Goal: Task Accomplishment & Management: Use online tool/utility

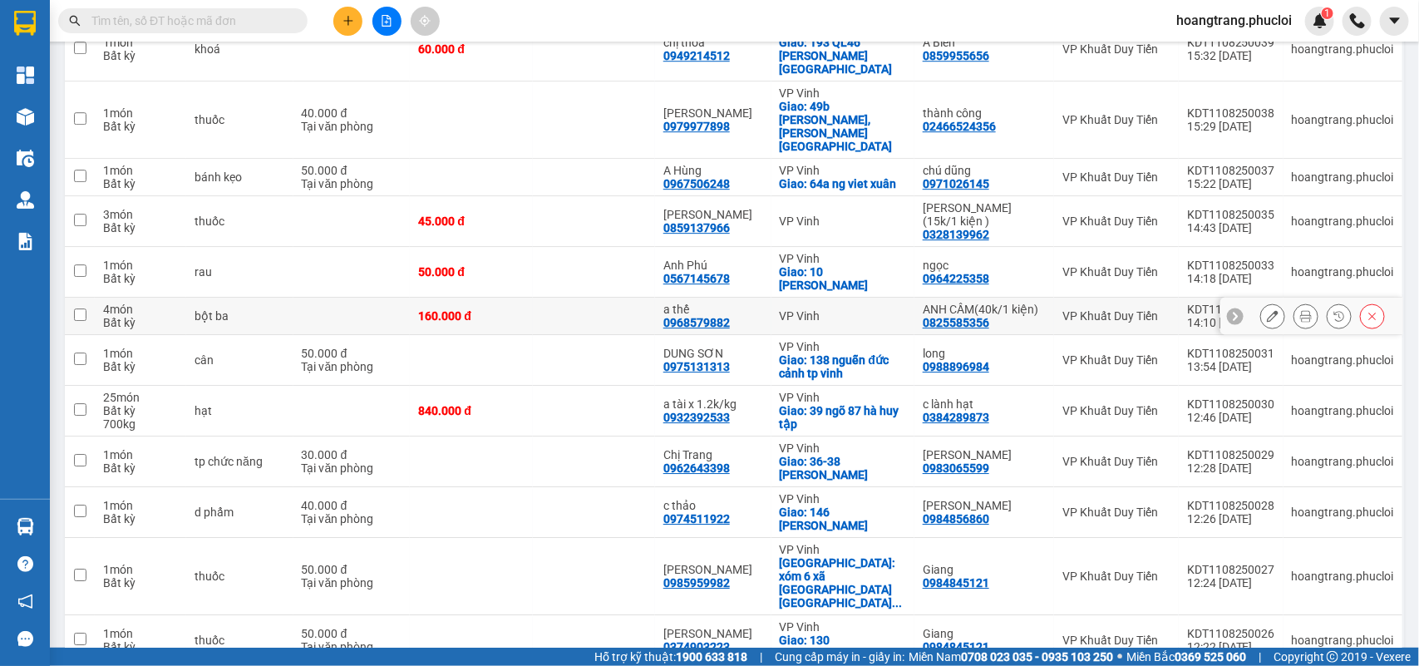
scroll to position [2105, 0]
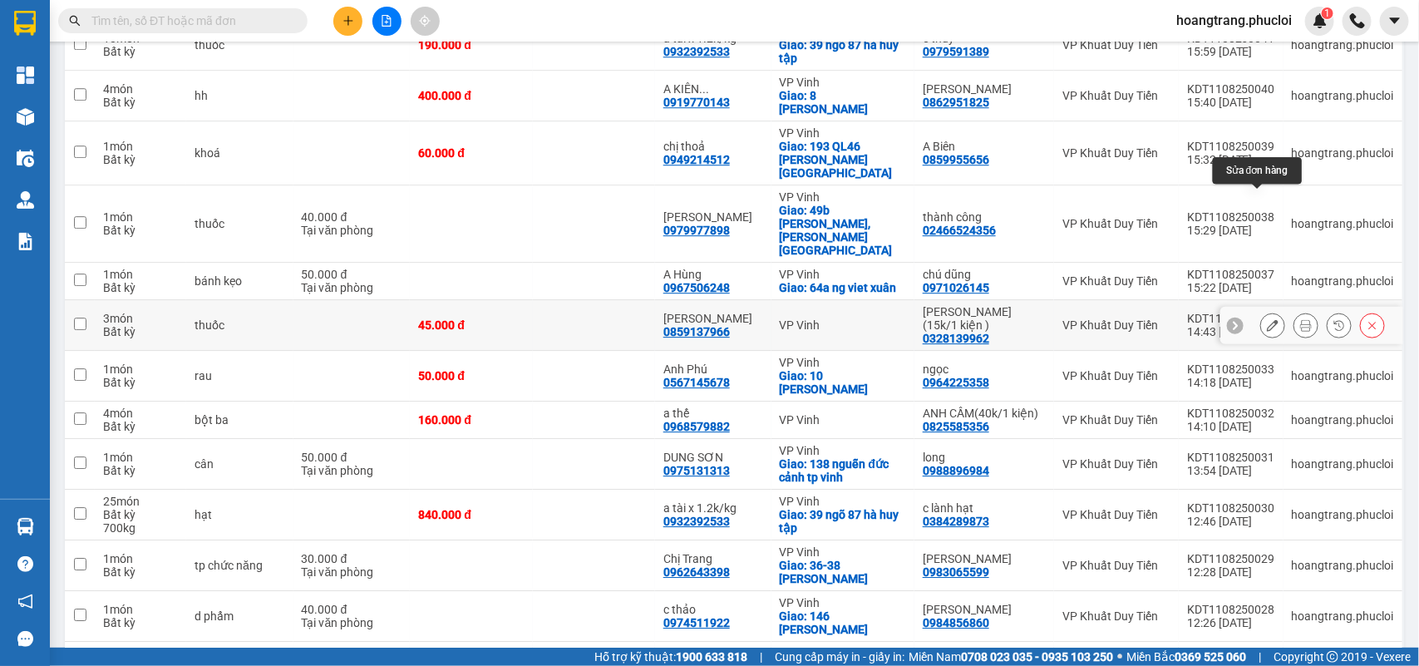
click at [1267, 319] on icon at bounding box center [1273, 325] width 12 height 12
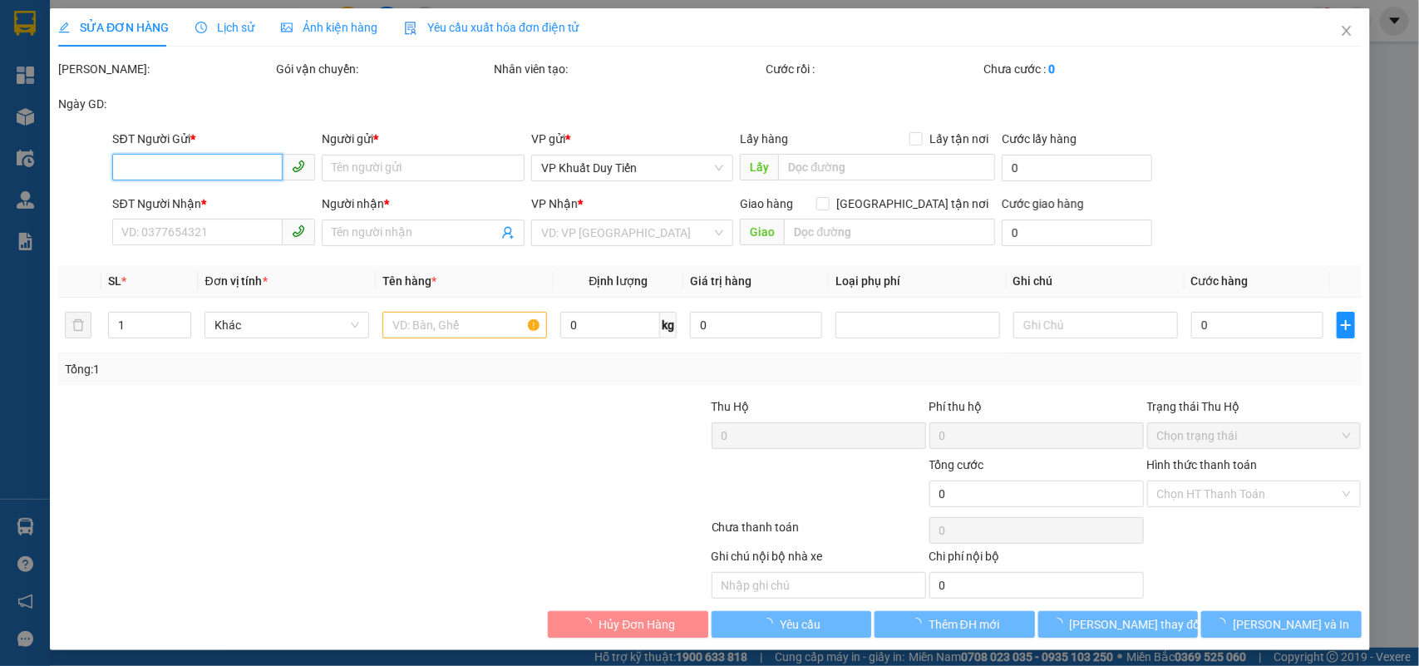
type input "0328139962"
type input "[PERSON_NAME](15k/1 kiện )"
type input "0859137966"
type input "[PERSON_NAME]"
type input "45.000"
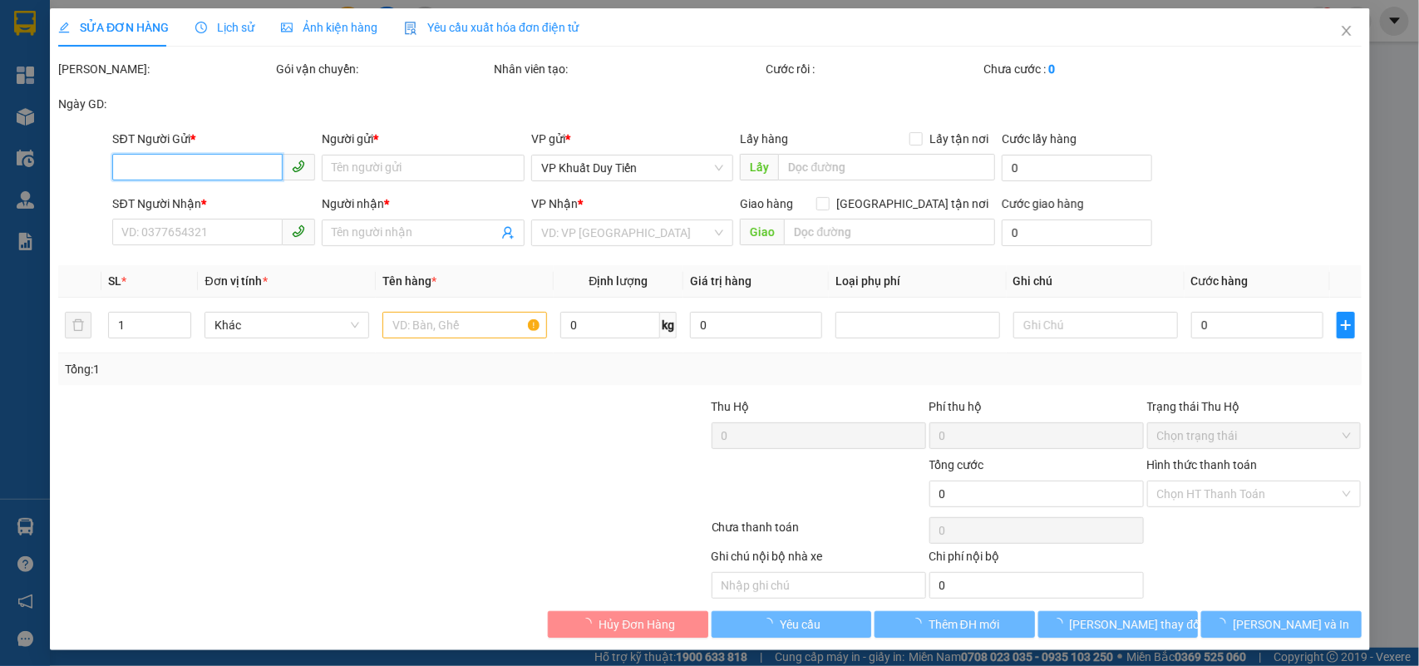
type input "45.000"
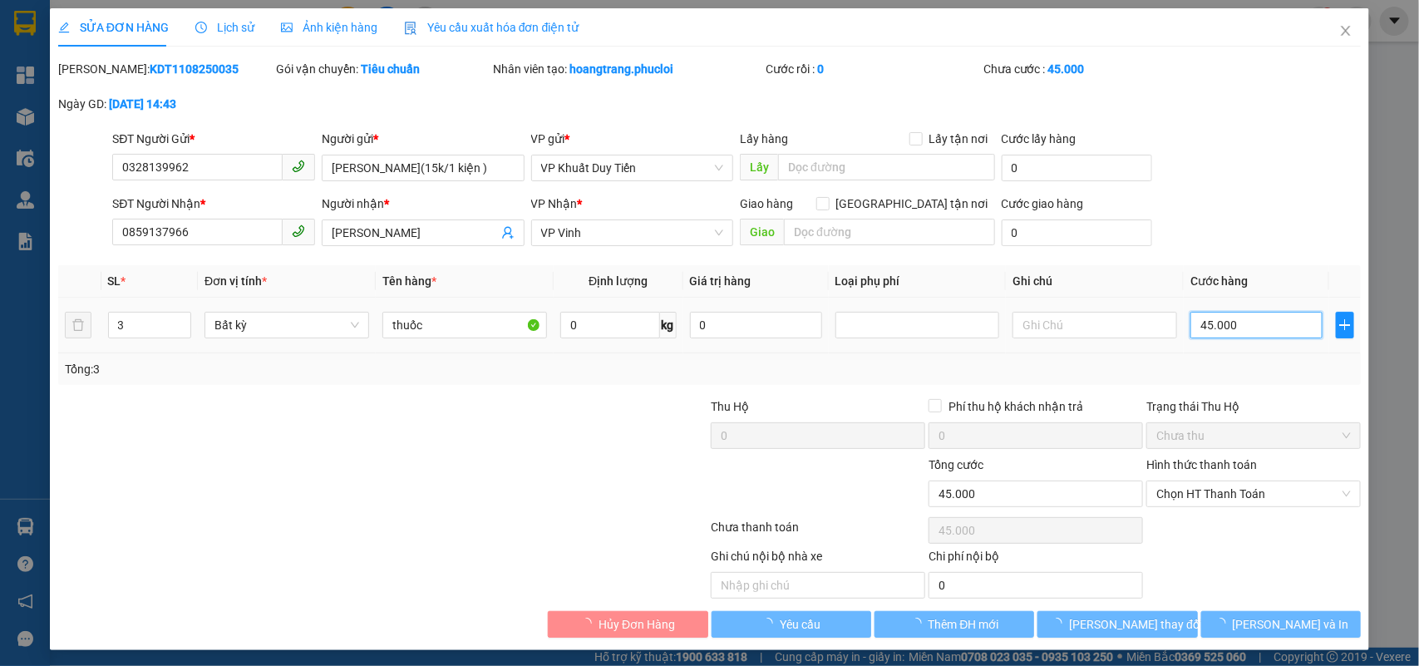
click at [1263, 327] on input "45.000" at bounding box center [1256, 325] width 132 height 27
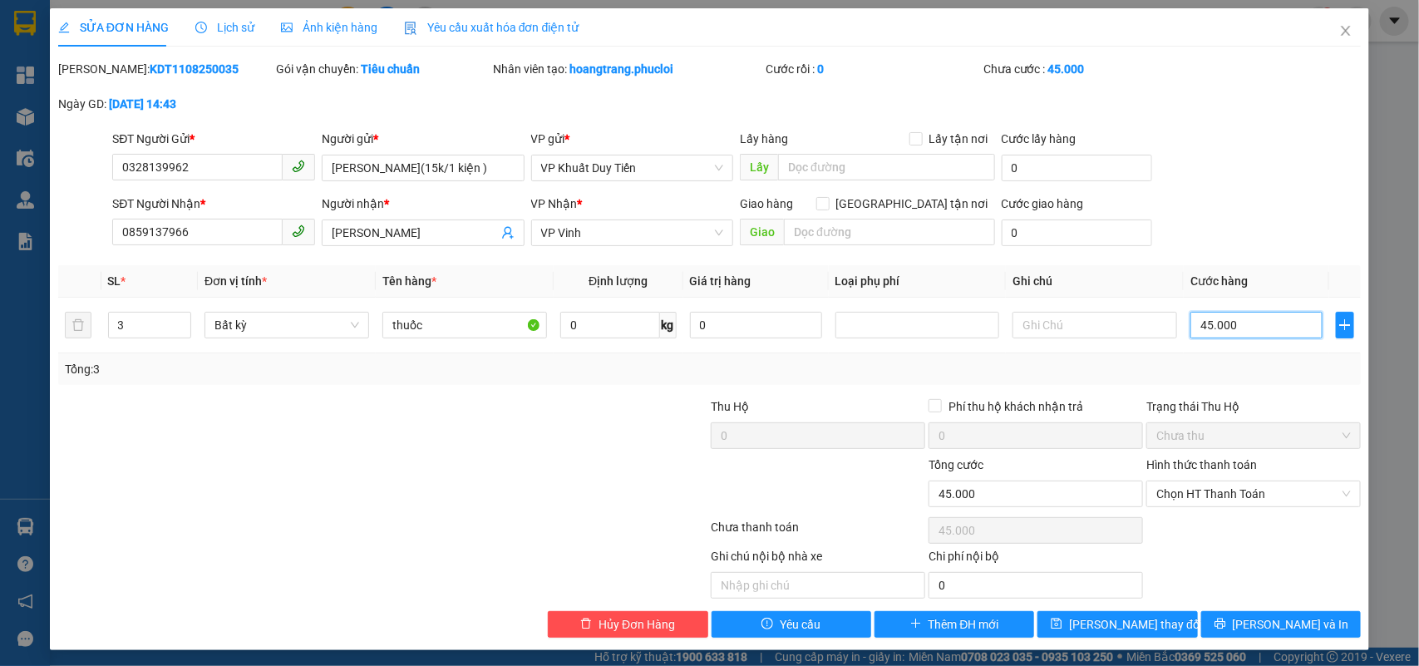
type input "6"
type input "60"
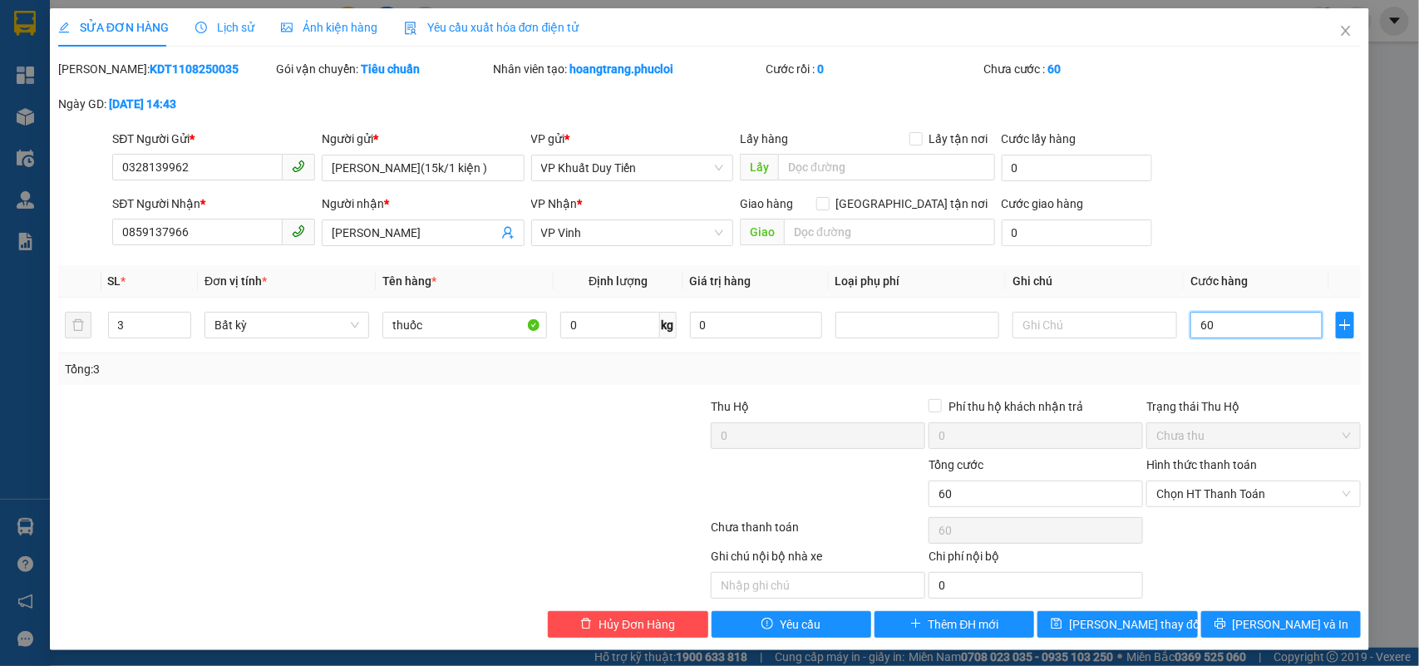
type input "60"
type input "60.000"
click at [1266, 578] on div "Ghi chú nội bộ nhà xe Chi phí nội bộ 0" at bounding box center [710, 573] width 1306 height 52
click at [1085, 617] on span "[PERSON_NAME] thay đổi" at bounding box center [1135, 624] width 133 height 18
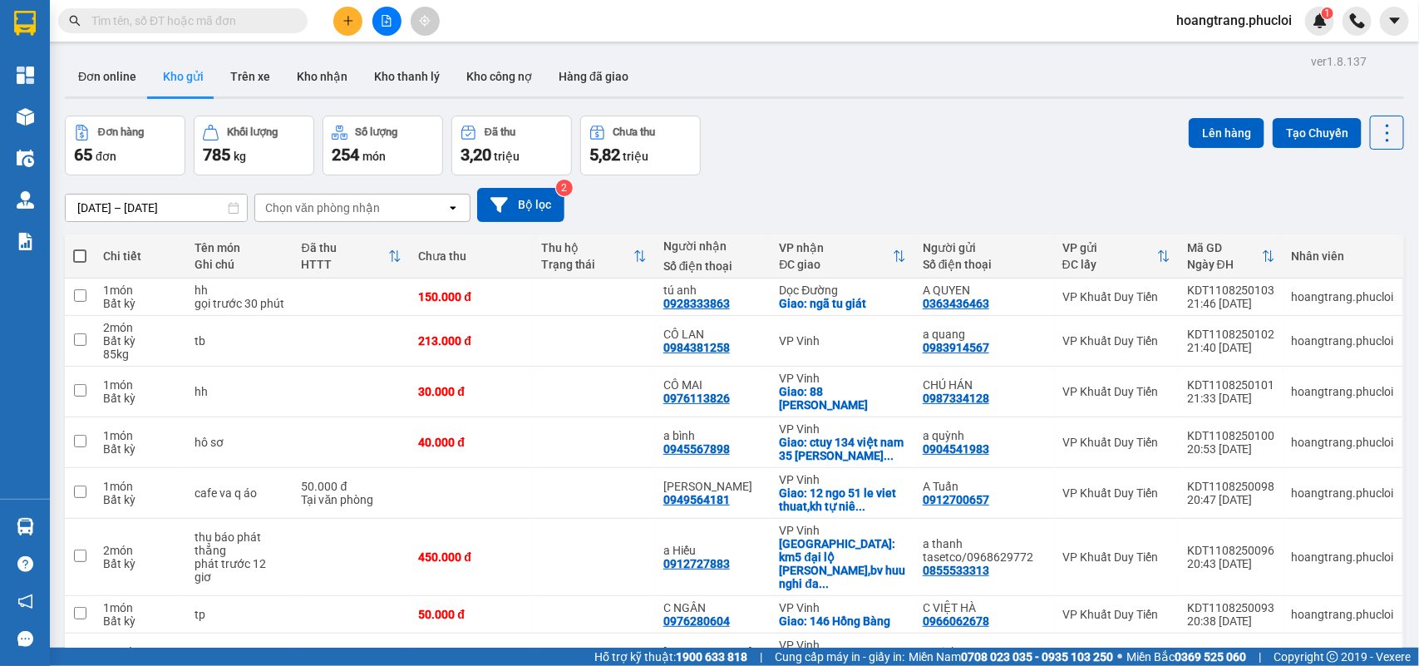
click at [81, 253] on span at bounding box center [79, 255] width 13 height 13
click at [80, 248] on input "checkbox" at bounding box center [80, 248] width 0 height 0
checkbox input "true"
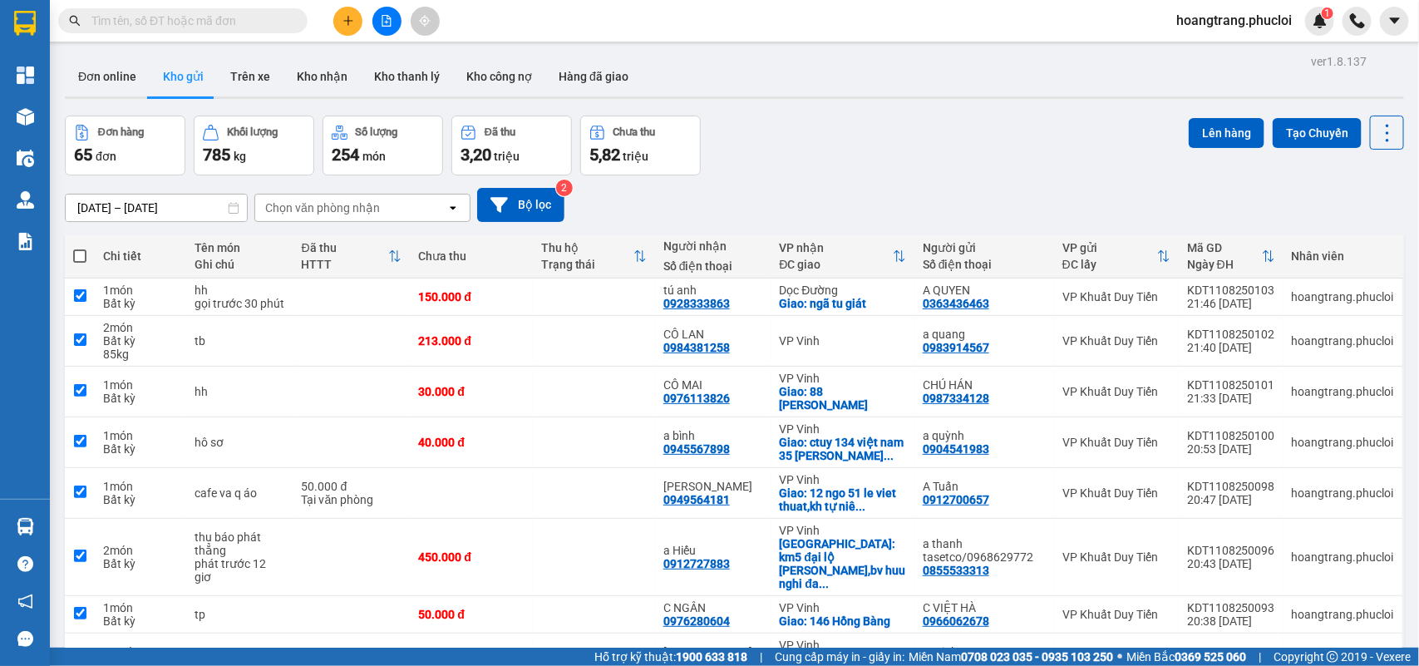
checkbox input "true"
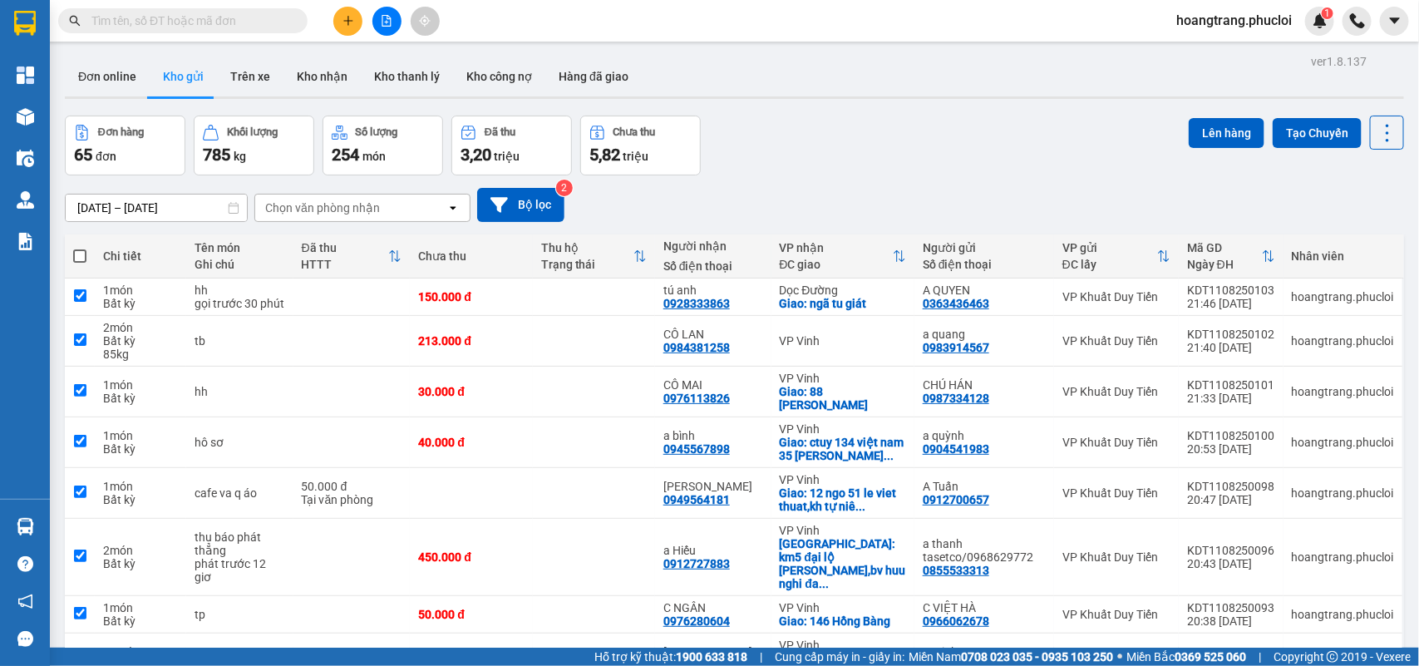
checkbox input "true"
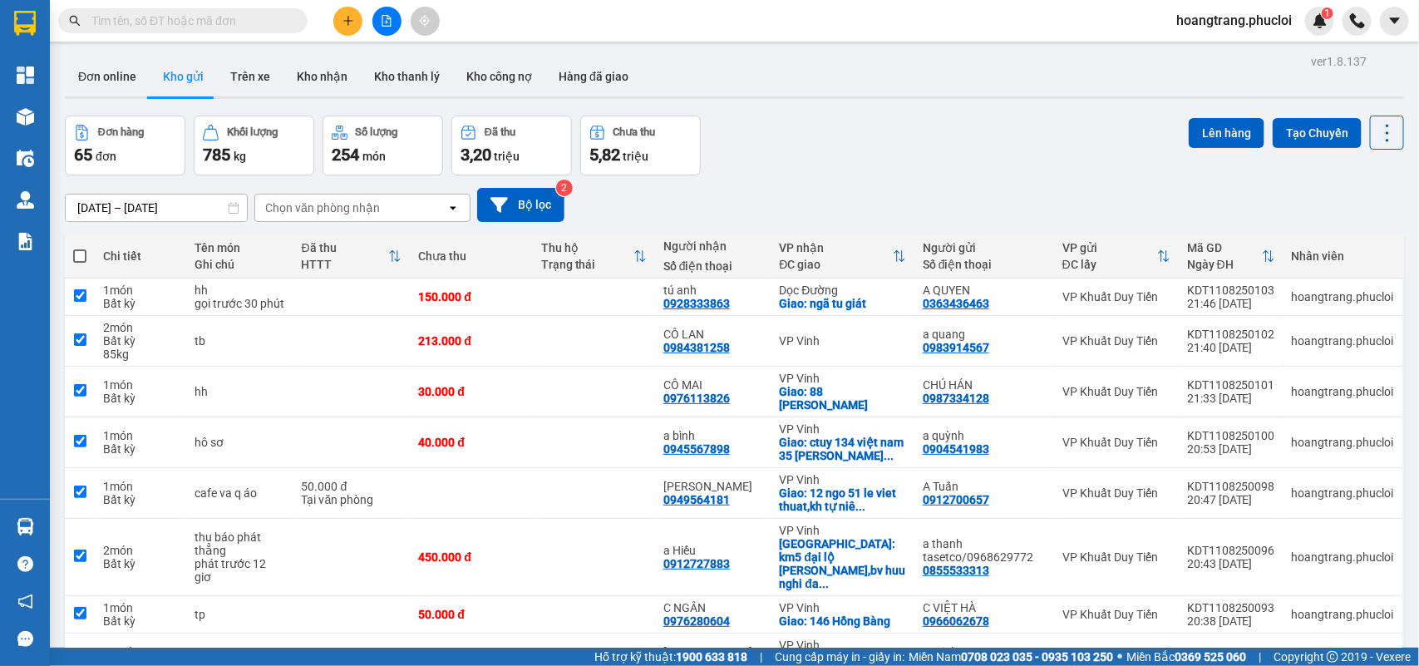
checkbox input "true"
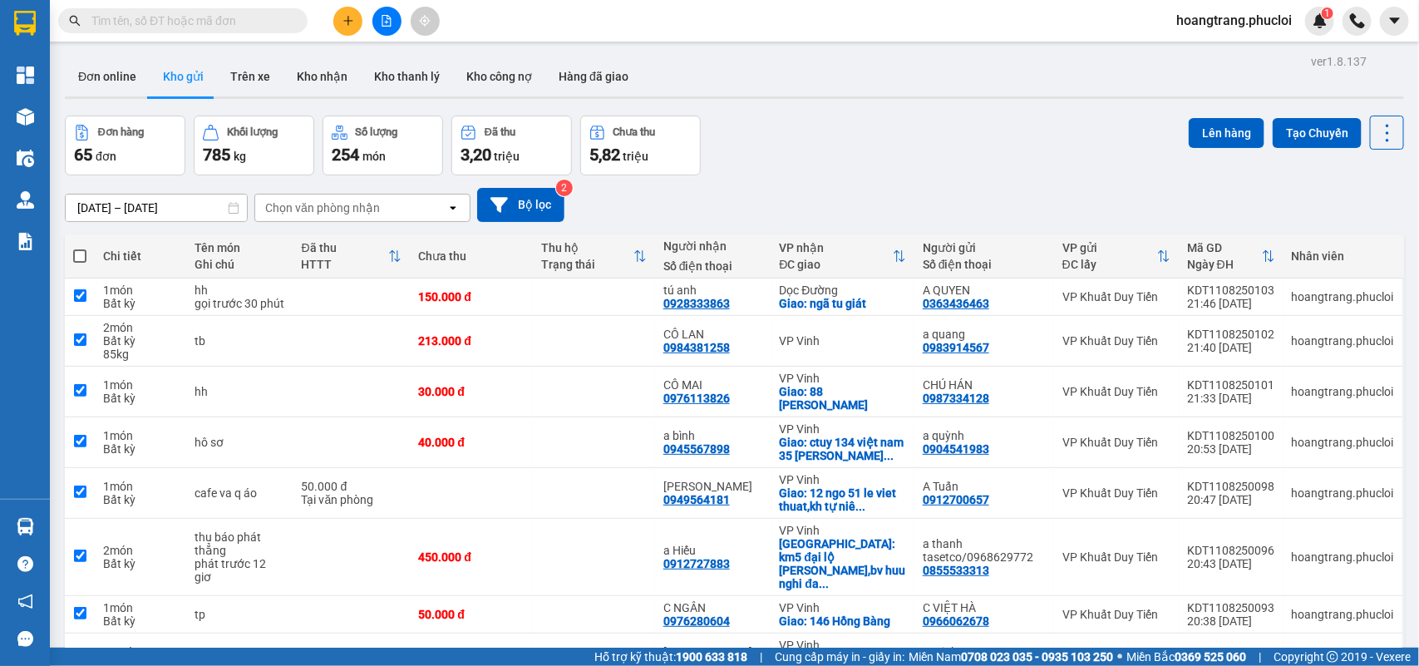
checkbox input "true"
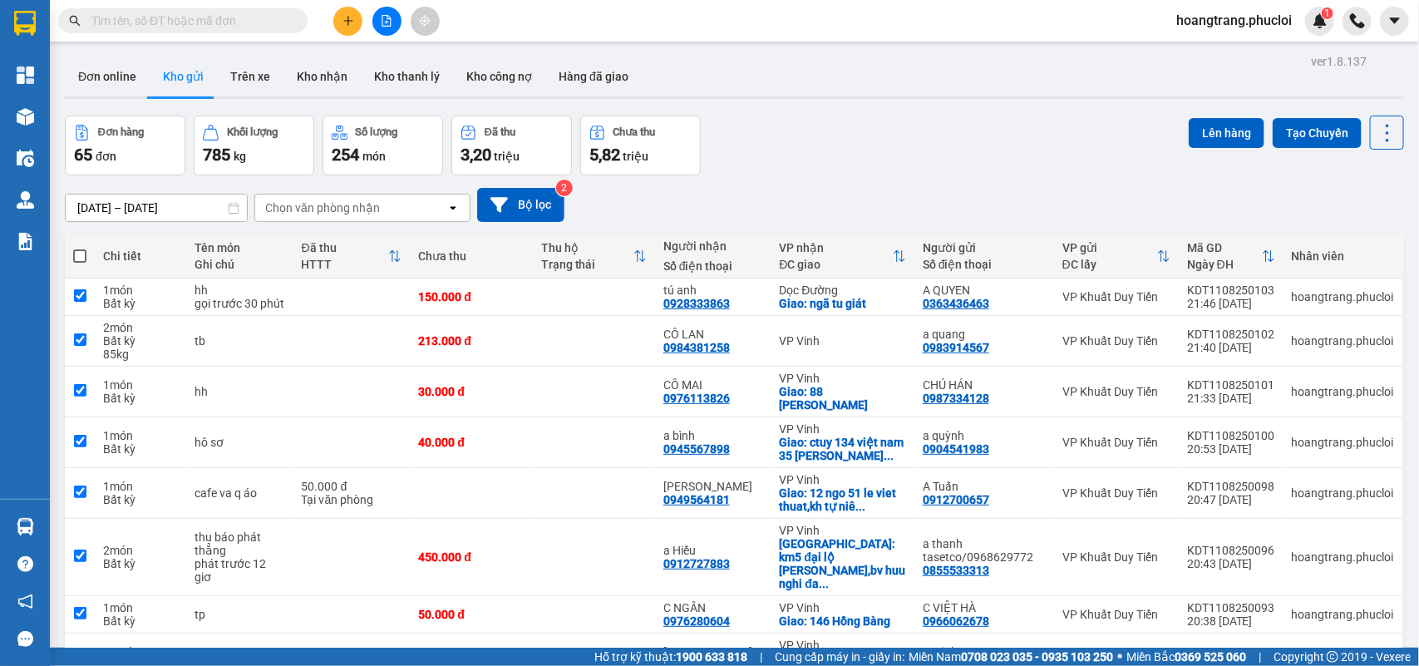
checkbox input "true"
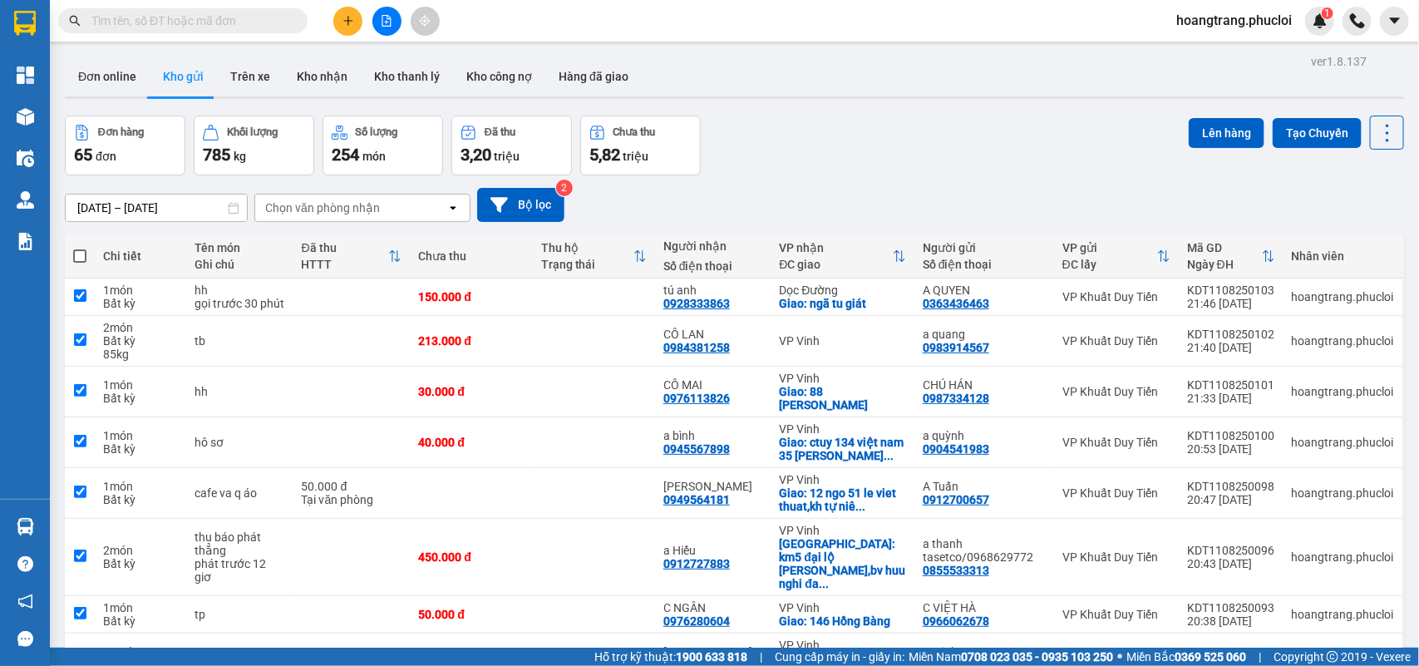
checkbox input "true"
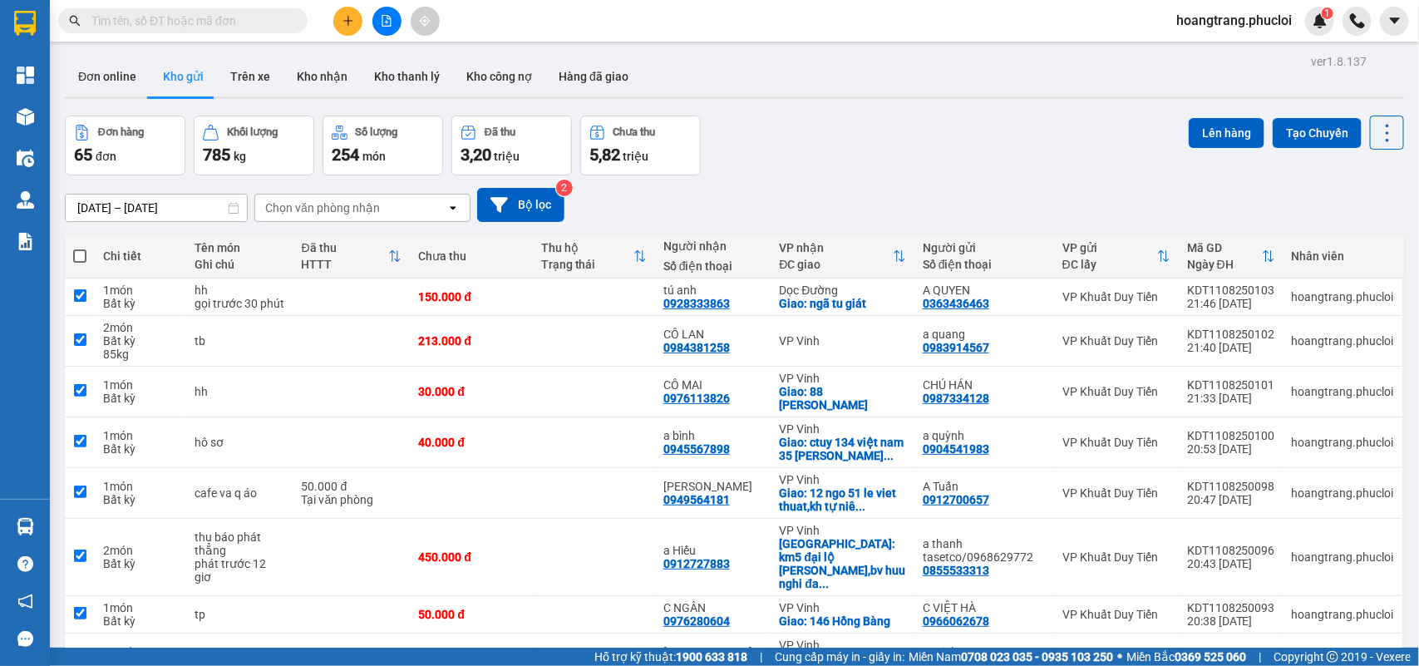
checkbox input "true"
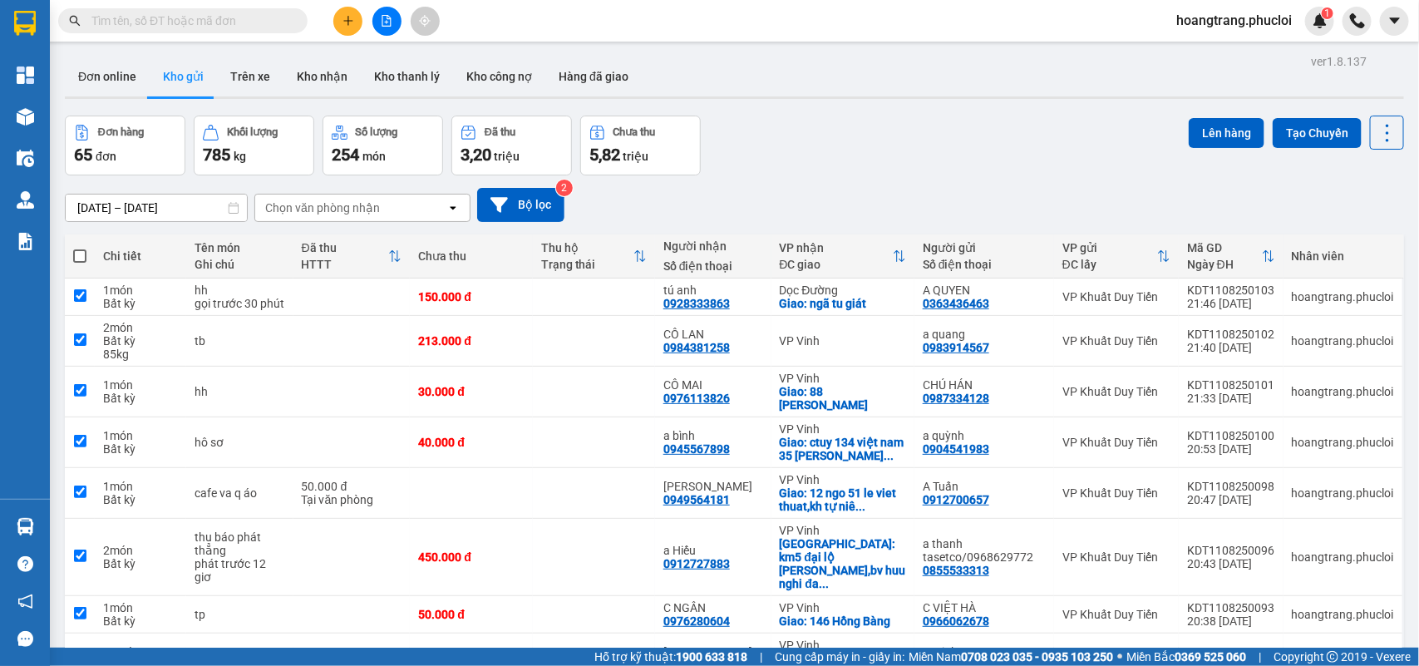
checkbox input "true"
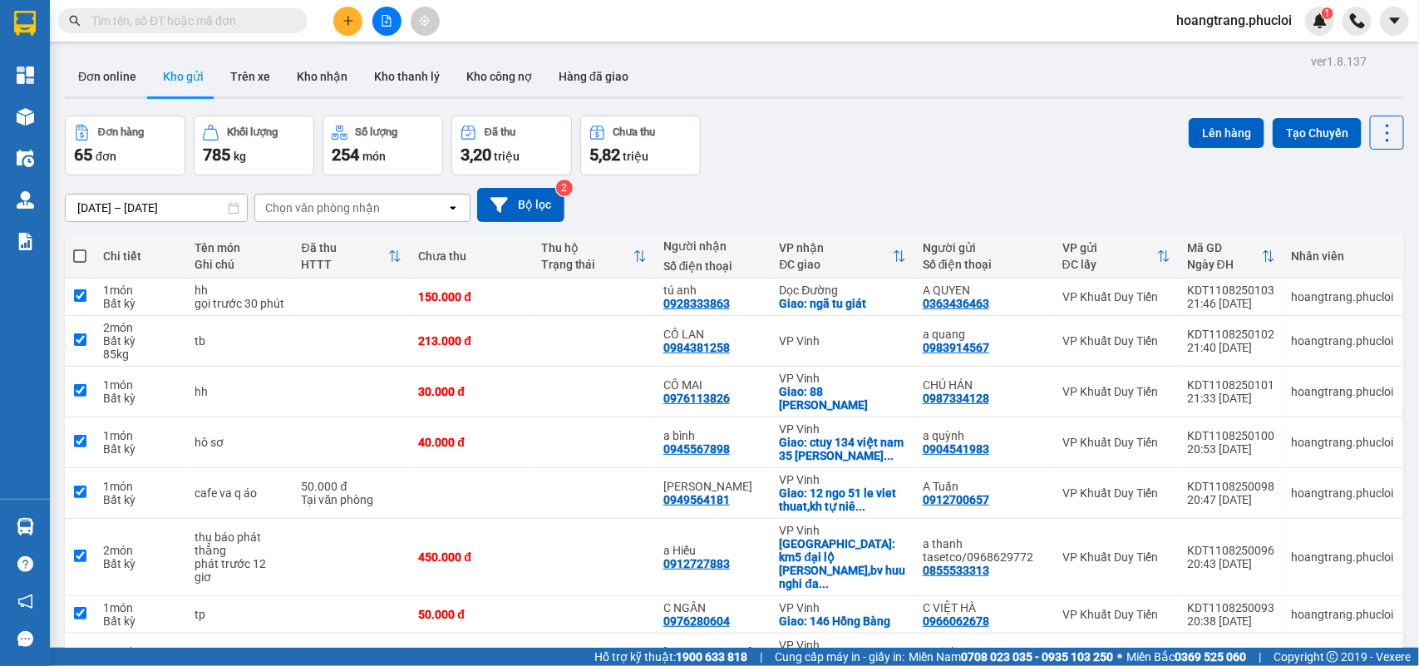
checkbox input "true"
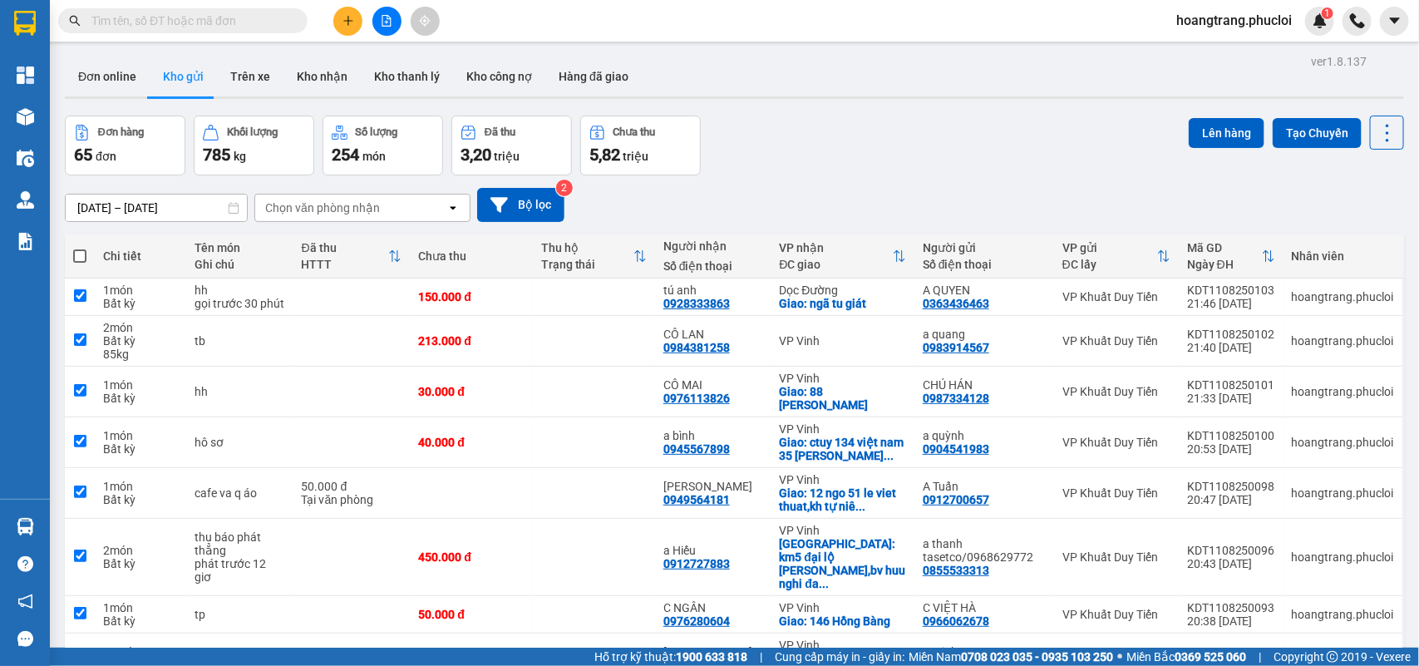
checkbox input "true"
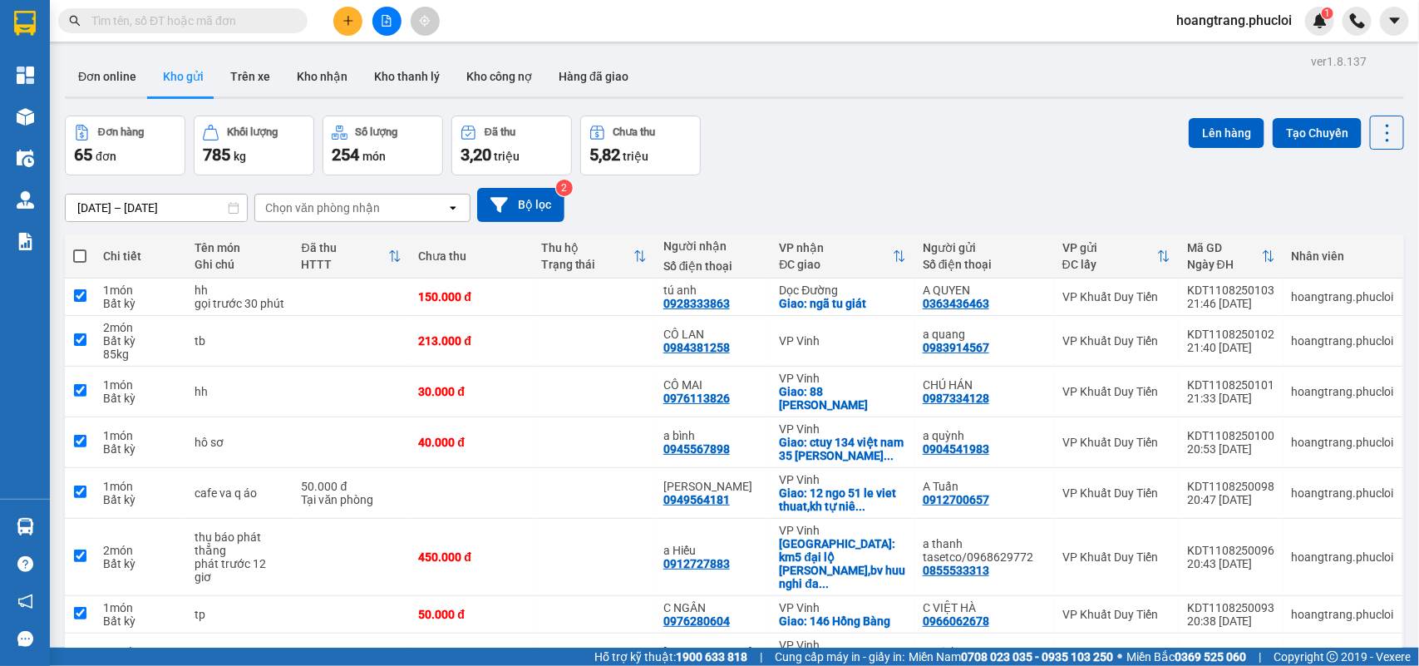
checkbox input "true"
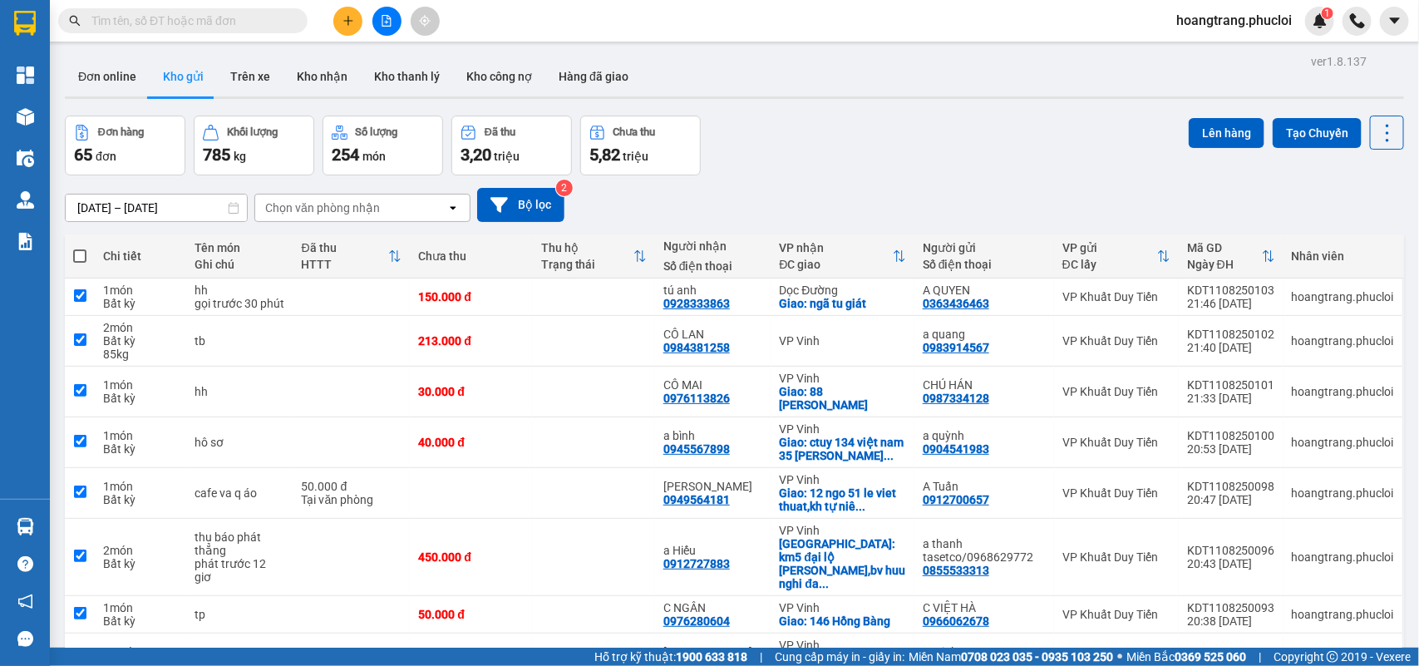
checkbox input "true"
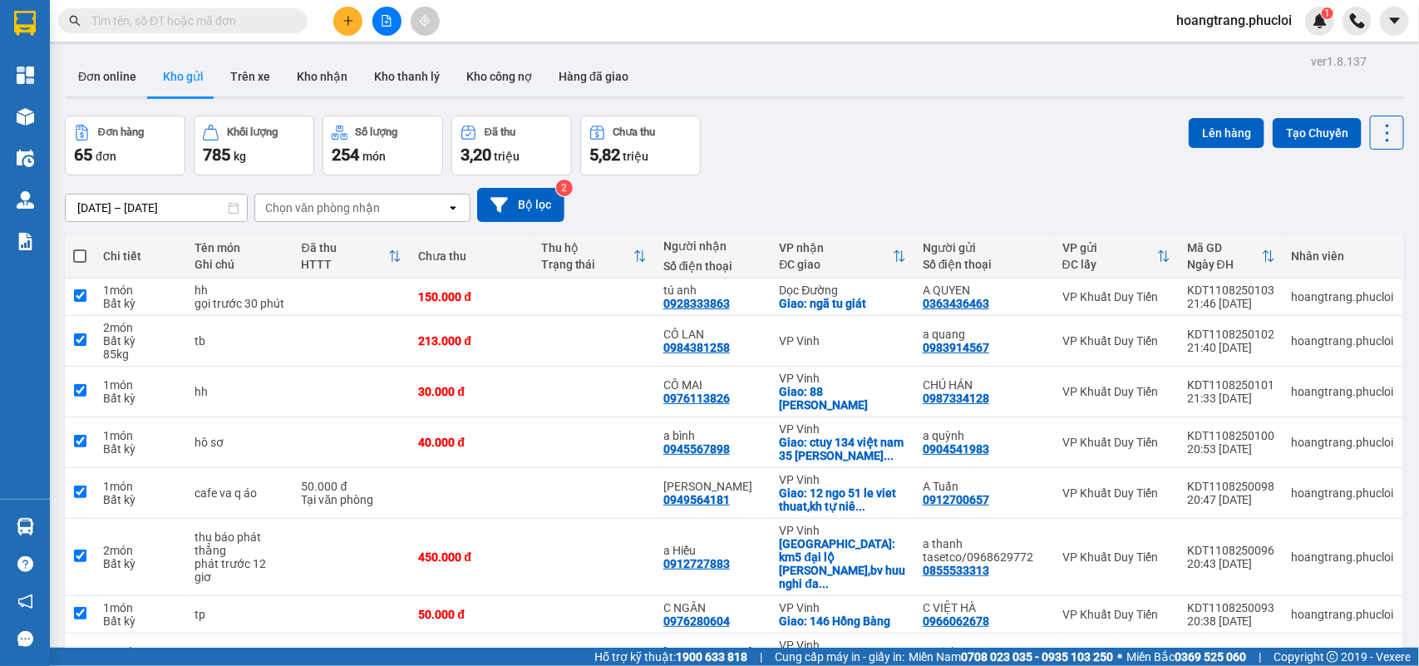
checkbox input "true"
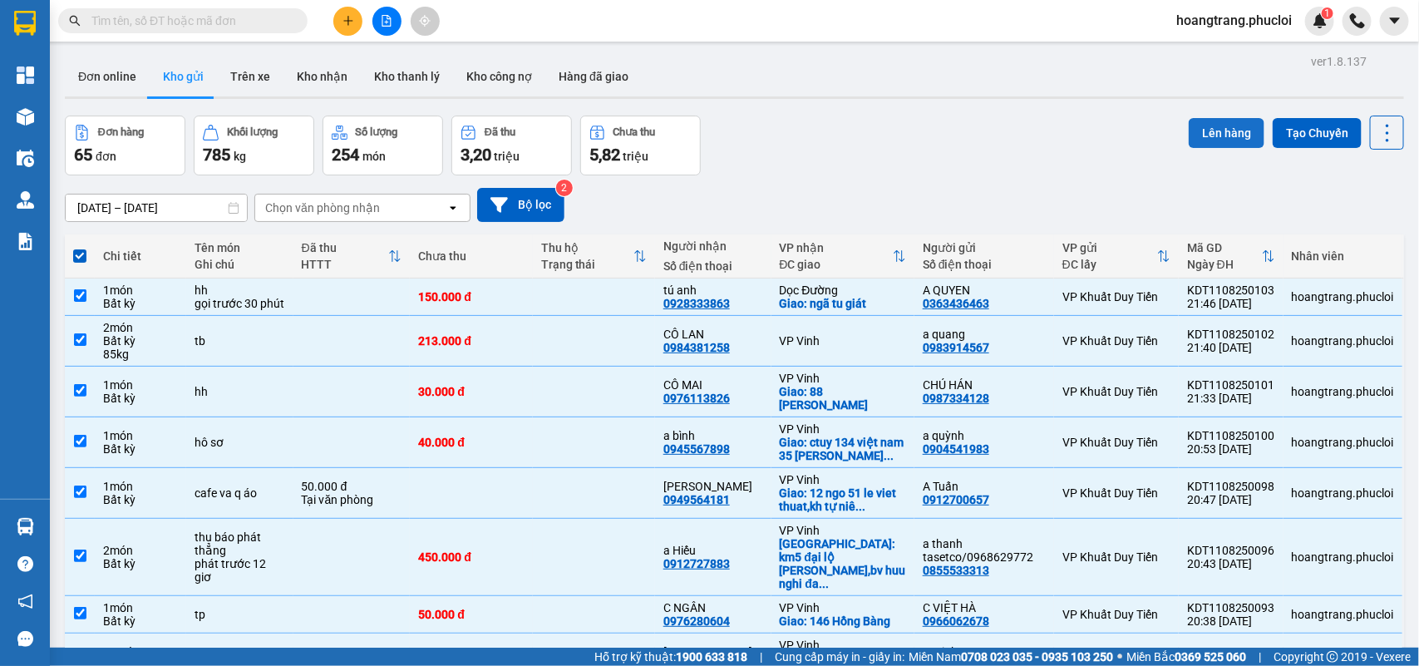
click at [1190, 130] on button "Lên hàng" at bounding box center [1226, 133] width 76 height 30
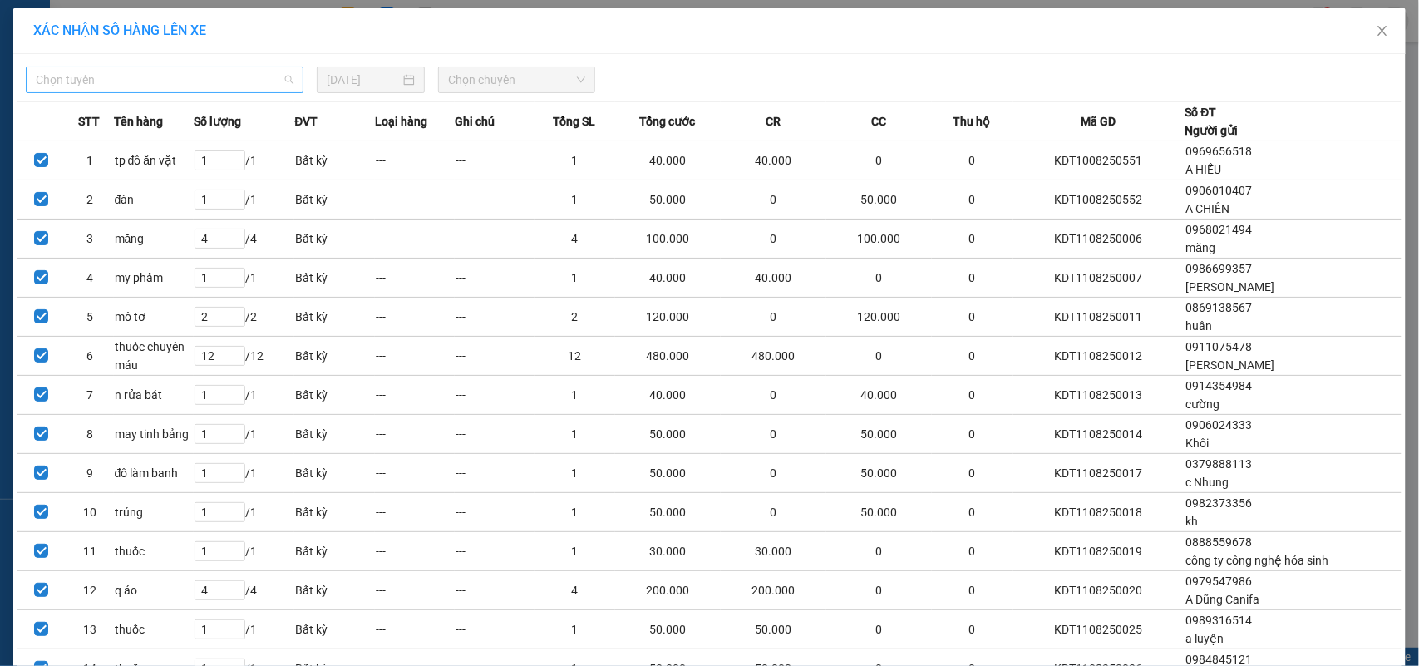
click at [284, 76] on span "Chọn tuyến" at bounding box center [165, 79] width 258 height 25
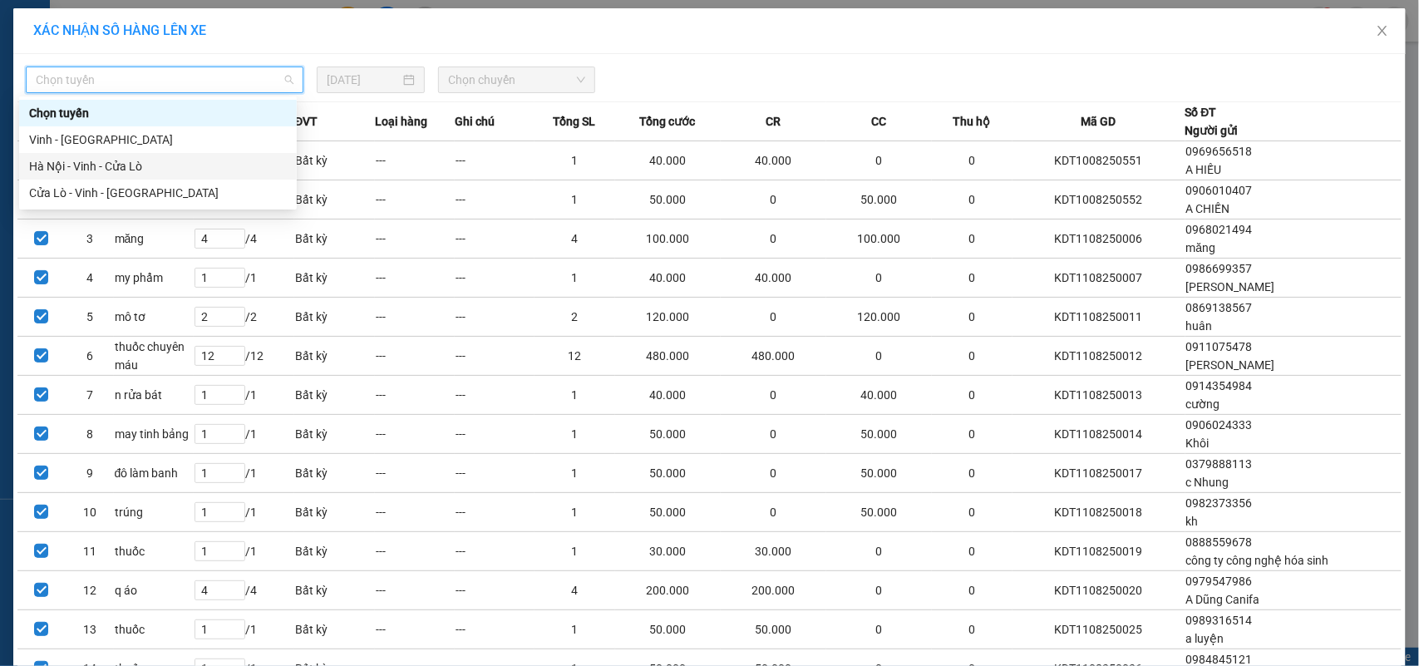
click at [156, 164] on div "Hà Nội - Vinh - Cửa Lò" at bounding box center [158, 166] width 258 height 18
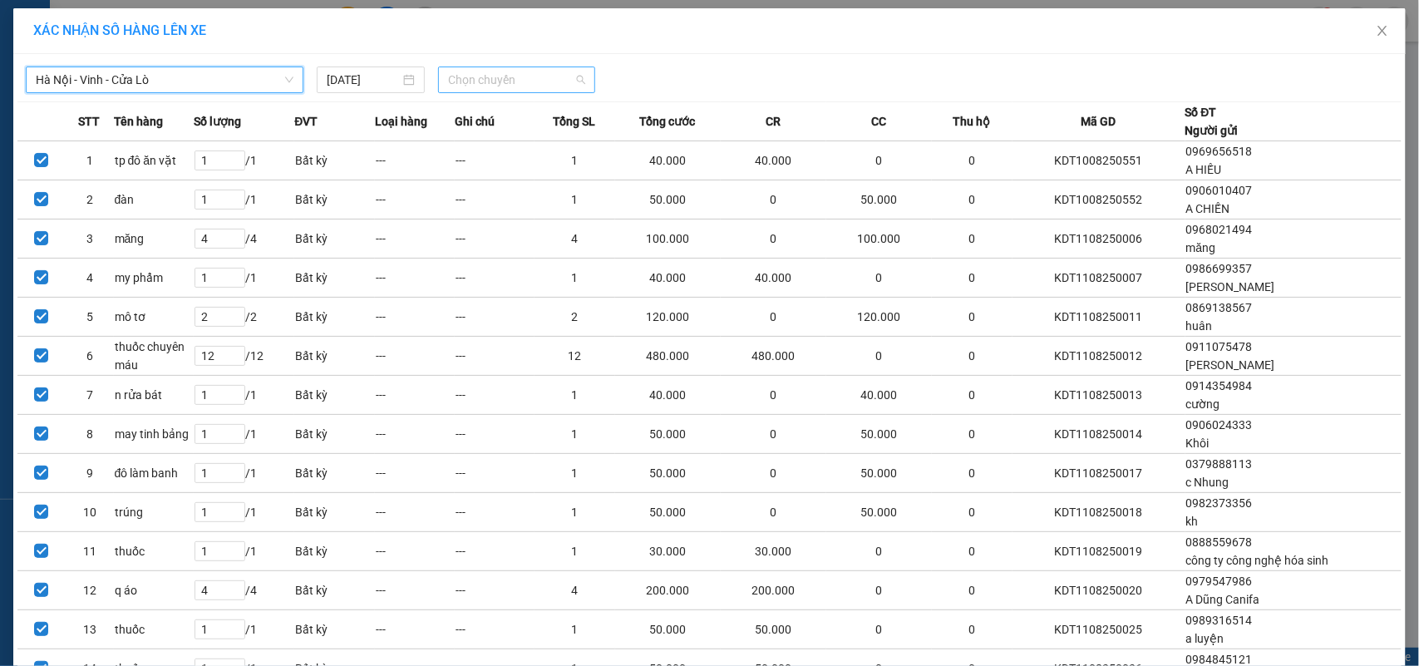
click at [507, 81] on span "Chọn chuyến" at bounding box center [516, 79] width 136 height 25
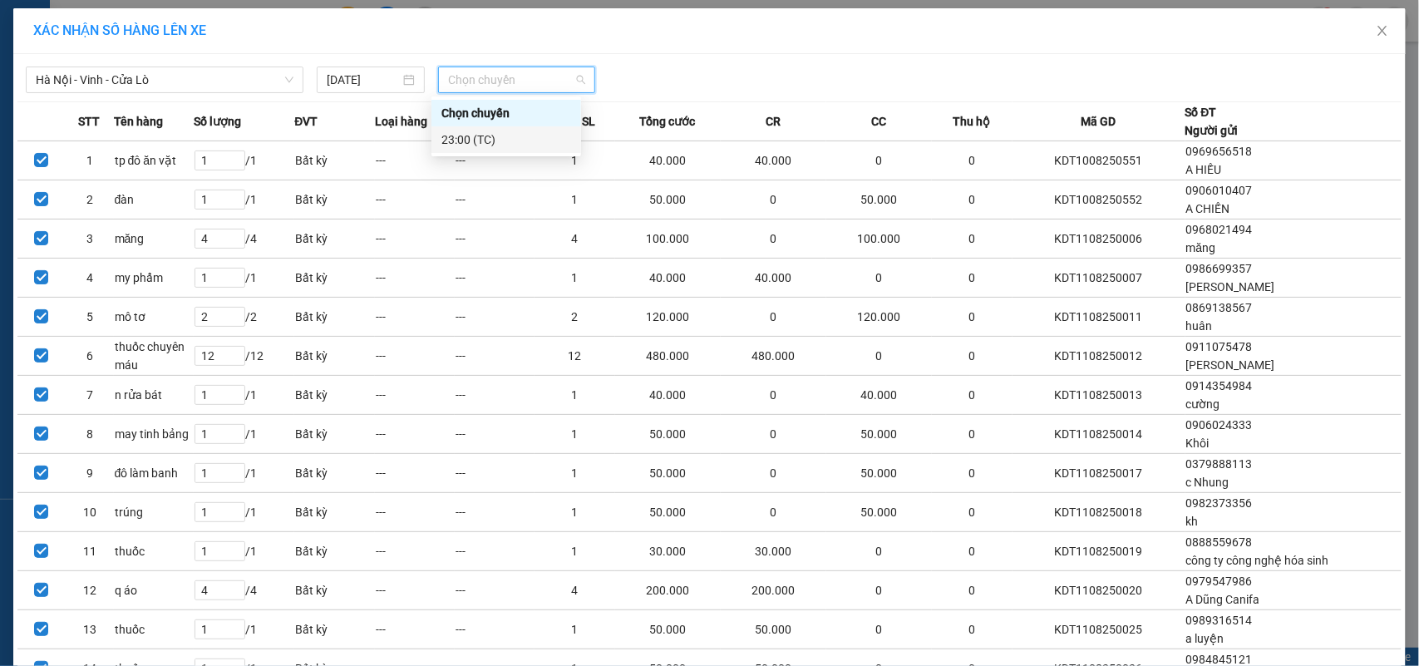
click at [507, 135] on div "23:00 (TC)" at bounding box center [506, 139] width 130 height 18
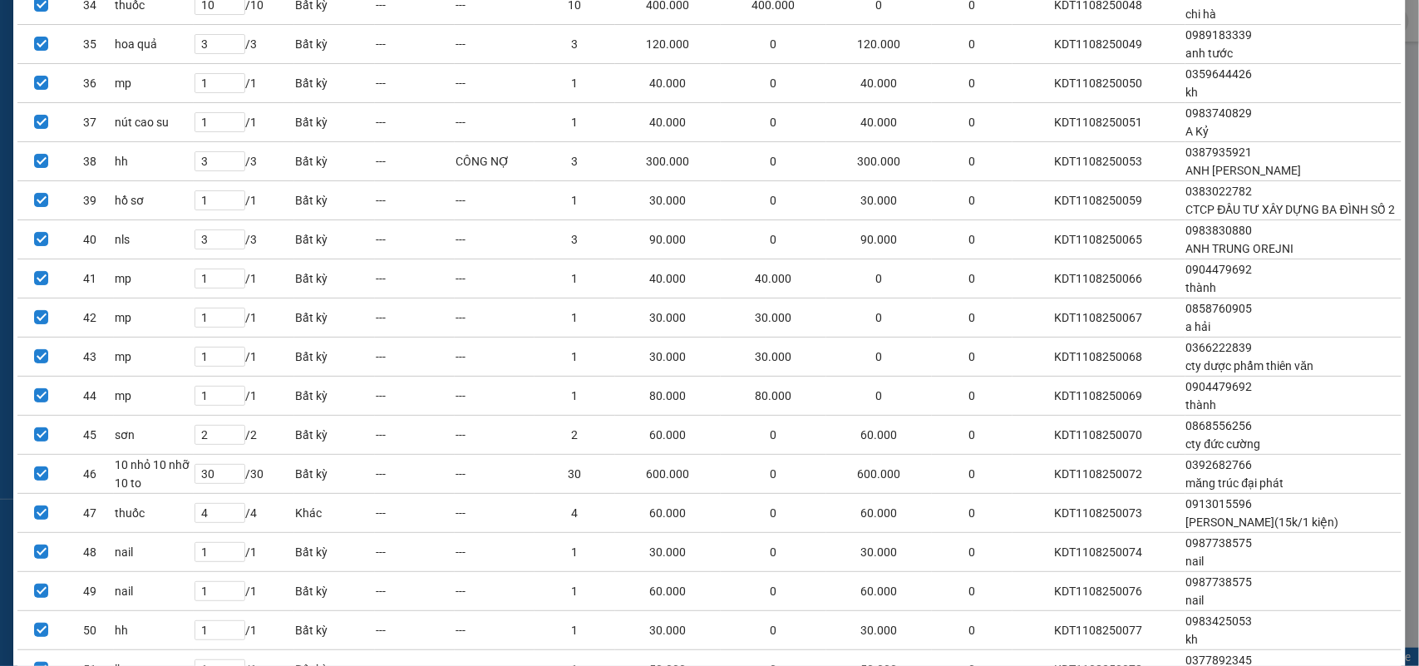
scroll to position [2150, 0]
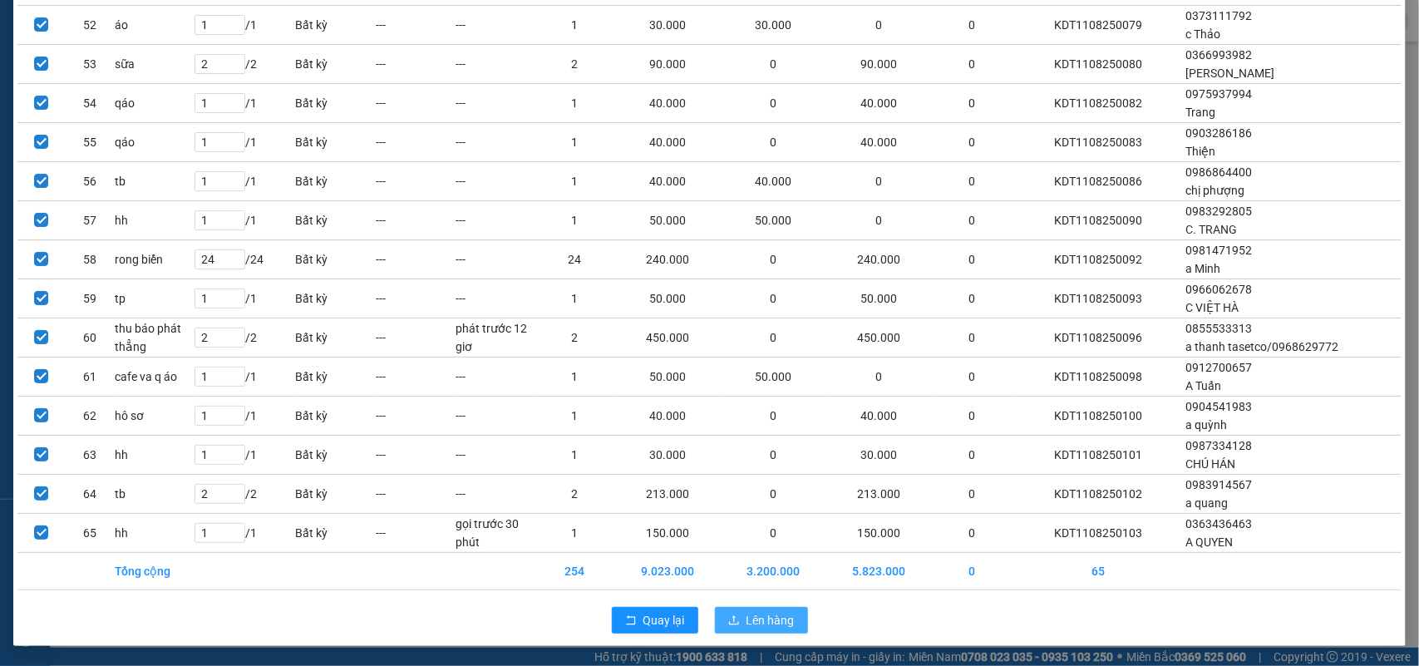
click at [761, 612] on span "Lên hàng" at bounding box center [770, 620] width 48 height 18
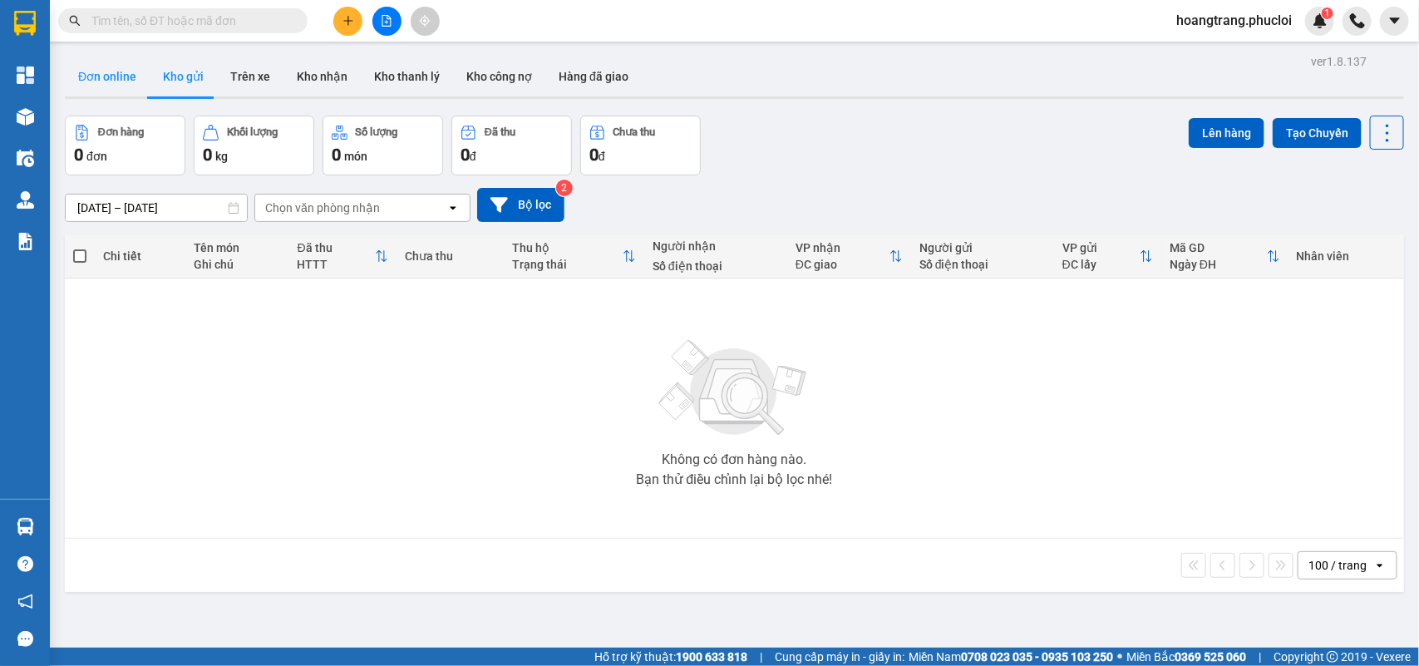
click at [97, 77] on button "Đơn online" at bounding box center [107, 77] width 85 height 40
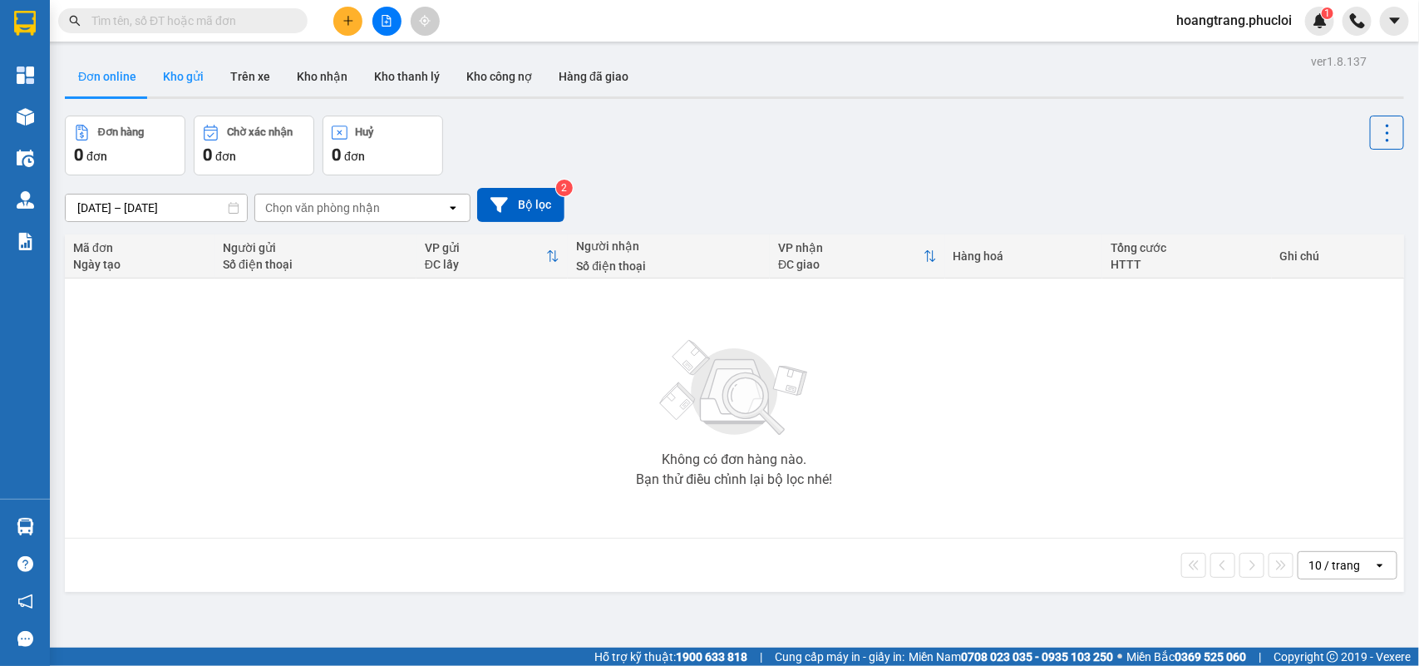
drag, startPoint x: 180, startPoint y: 94, endPoint x: 389, endPoint y: 52, distance: 213.5
click at [181, 94] on button "Kho gửi" at bounding box center [183, 77] width 67 height 40
type input "[DATE] – [DATE]"
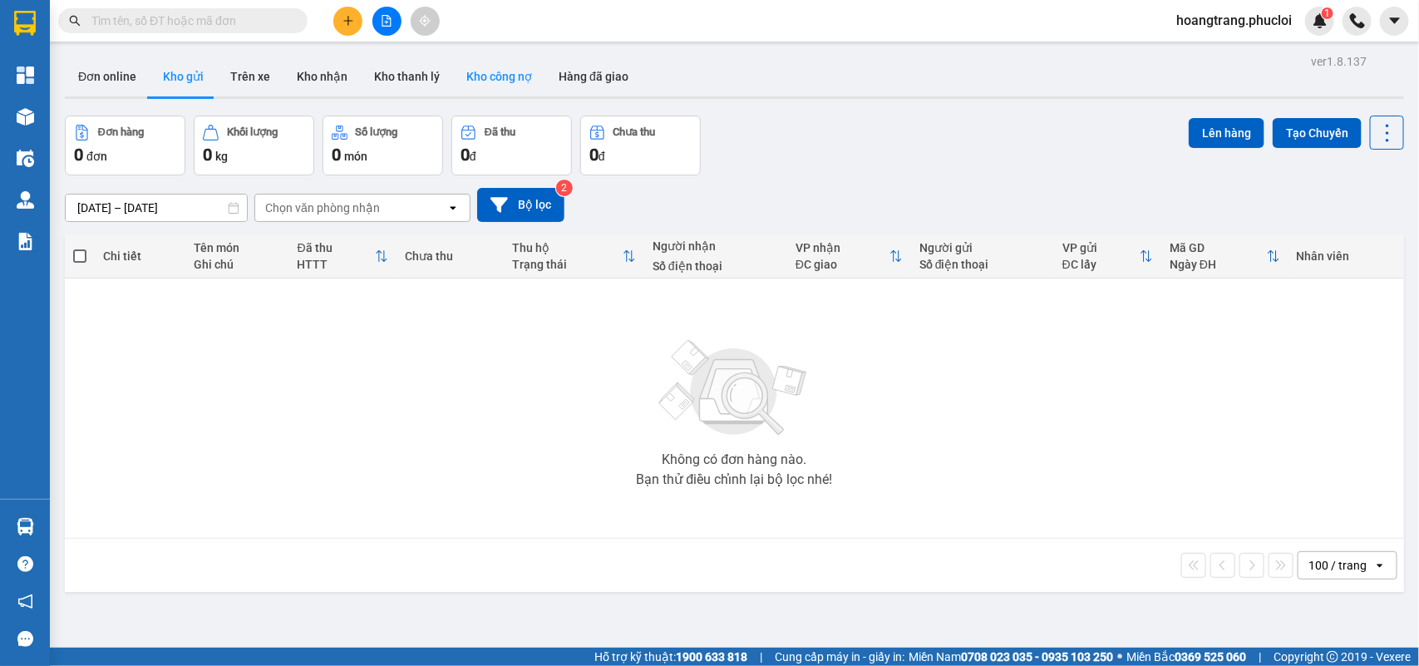
drag, startPoint x: 433, startPoint y: 52, endPoint x: 466, endPoint y: 76, distance: 41.1
click at [466, 76] on main "ver 1.8.137 Đơn online Kho gửi Trên xe Kho nhận Kho thanh lý Kho công nợ Hàng đ…" at bounding box center [709, 323] width 1419 height 647
click at [391, 22] on icon "file-add" at bounding box center [387, 21] width 12 height 12
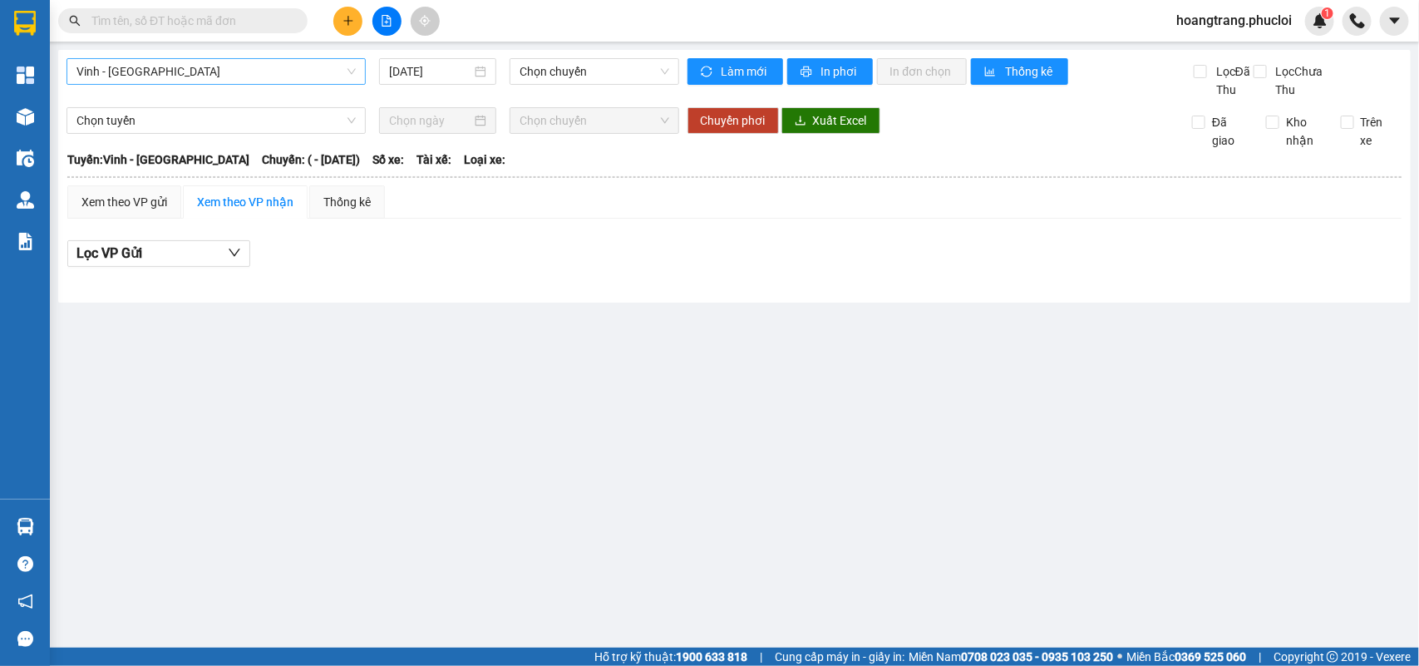
click at [343, 72] on span "Vinh - [GEOGRAPHIC_DATA]" at bounding box center [215, 71] width 279 height 25
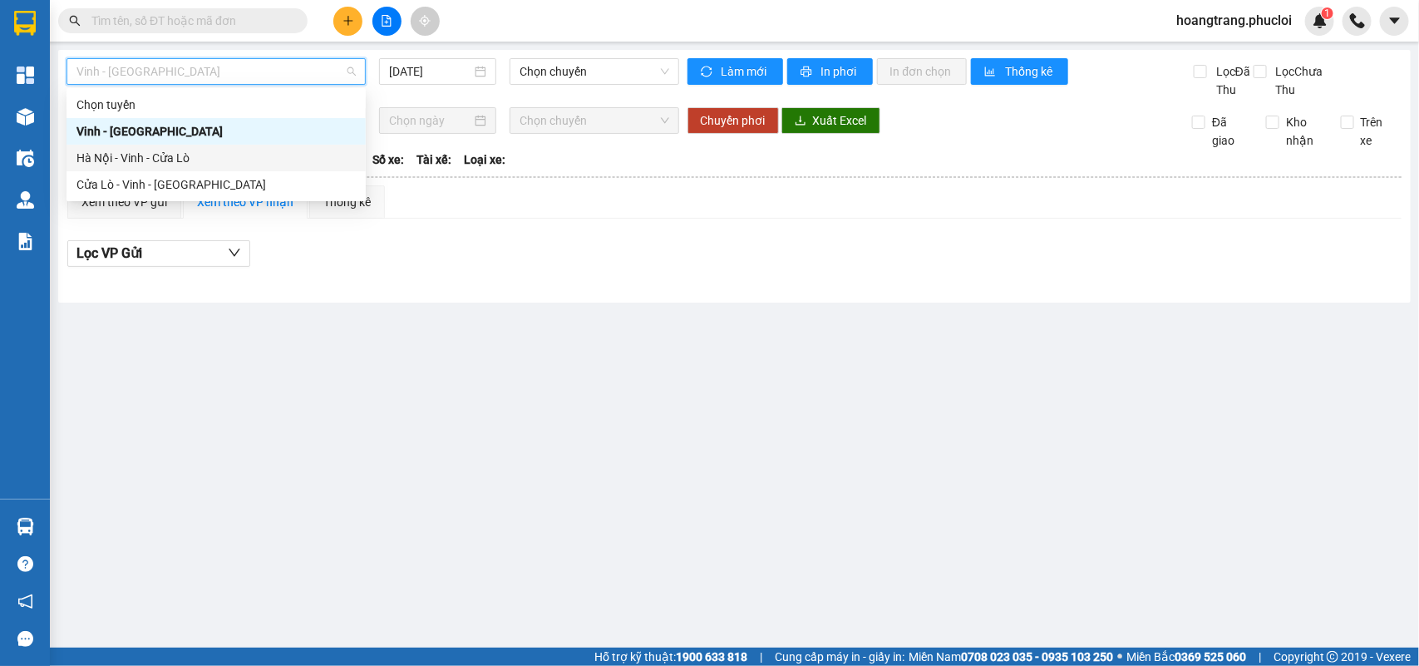
click at [209, 159] on div "Hà Nội - Vinh - Cửa Lò" at bounding box center [215, 158] width 279 height 18
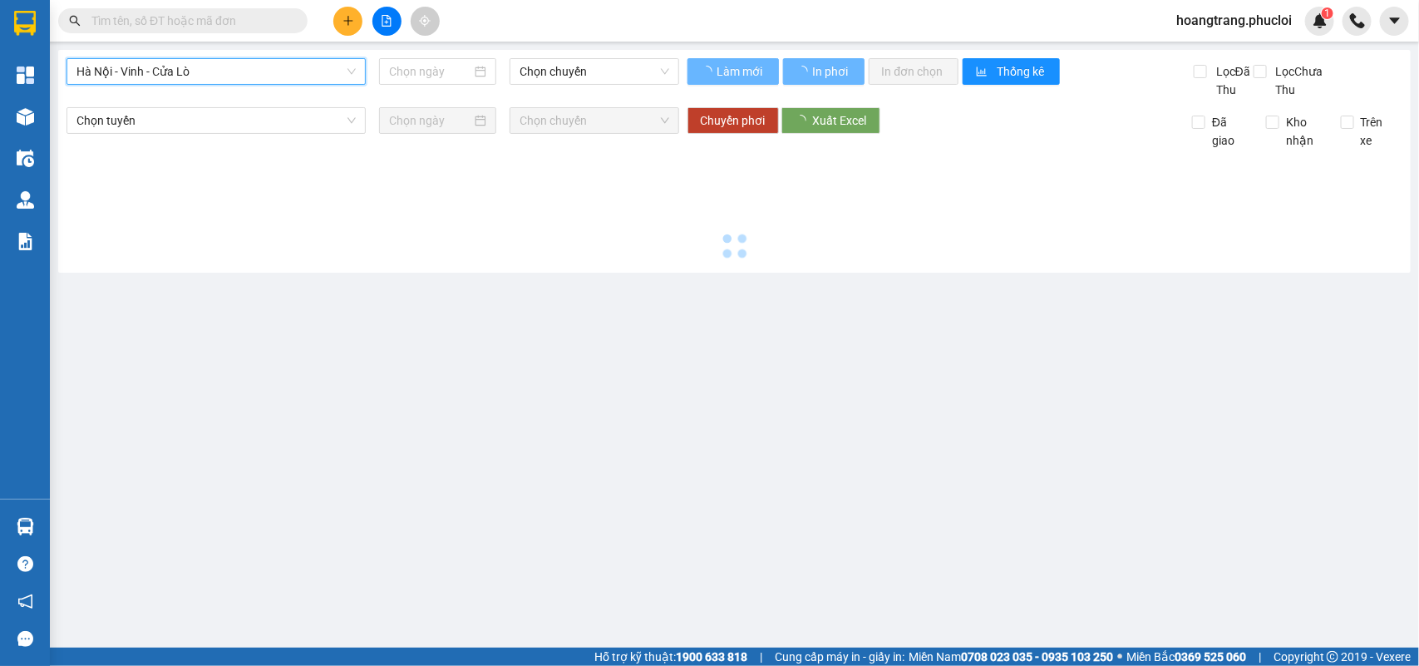
type input "[DATE]"
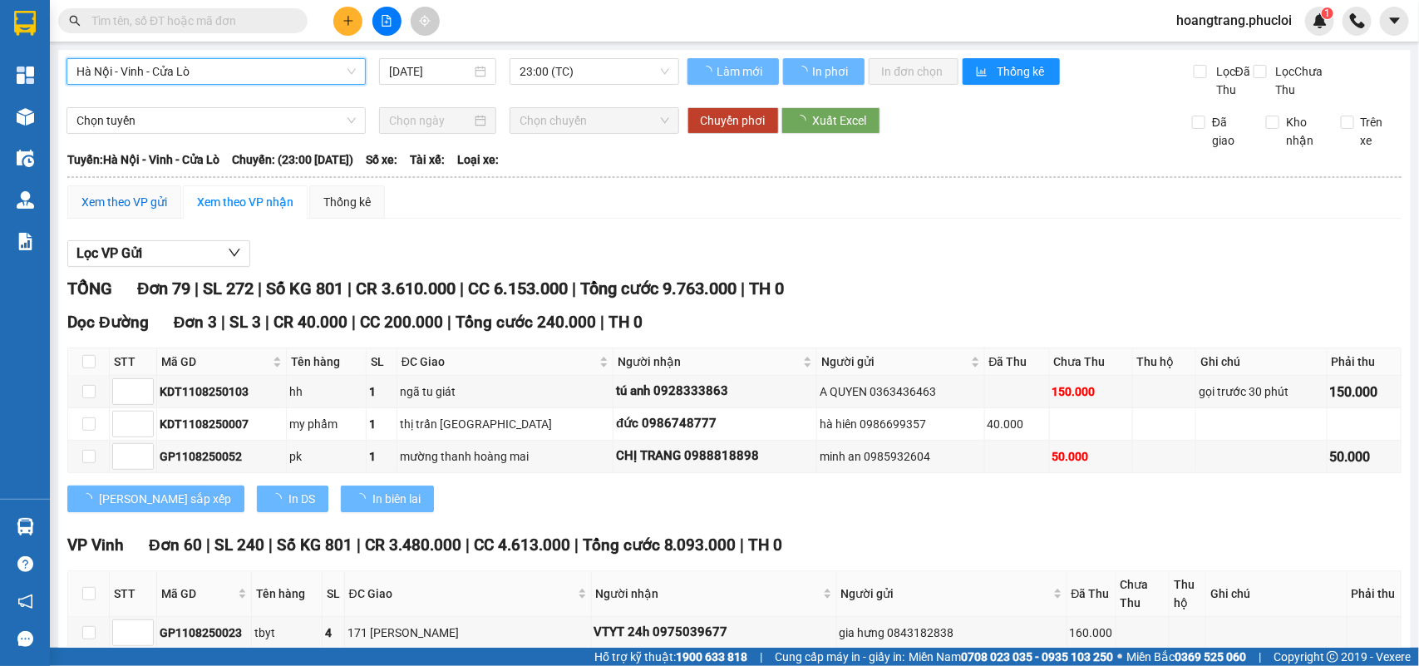
click at [125, 211] on div "Xem theo VP gửi" at bounding box center [124, 202] width 86 height 18
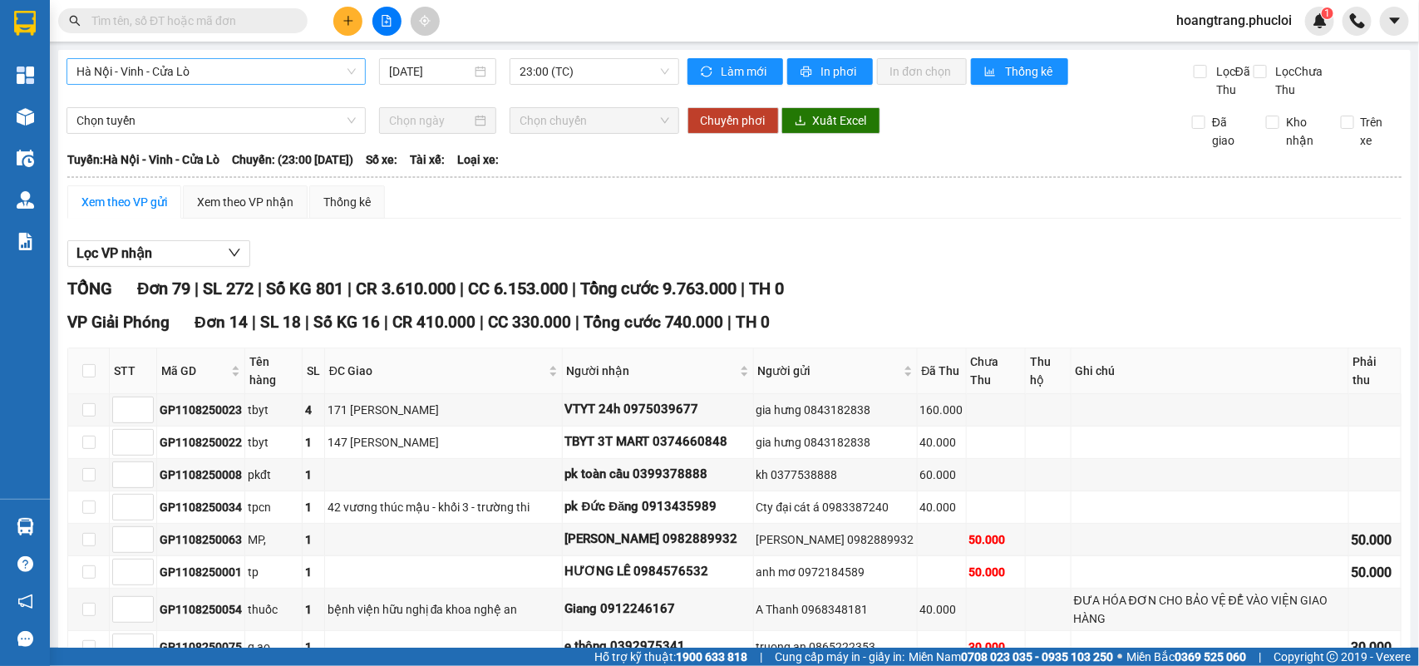
click at [226, 73] on span "Hà Nội - Vinh - Cửa Lò" at bounding box center [215, 71] width 279 height 25
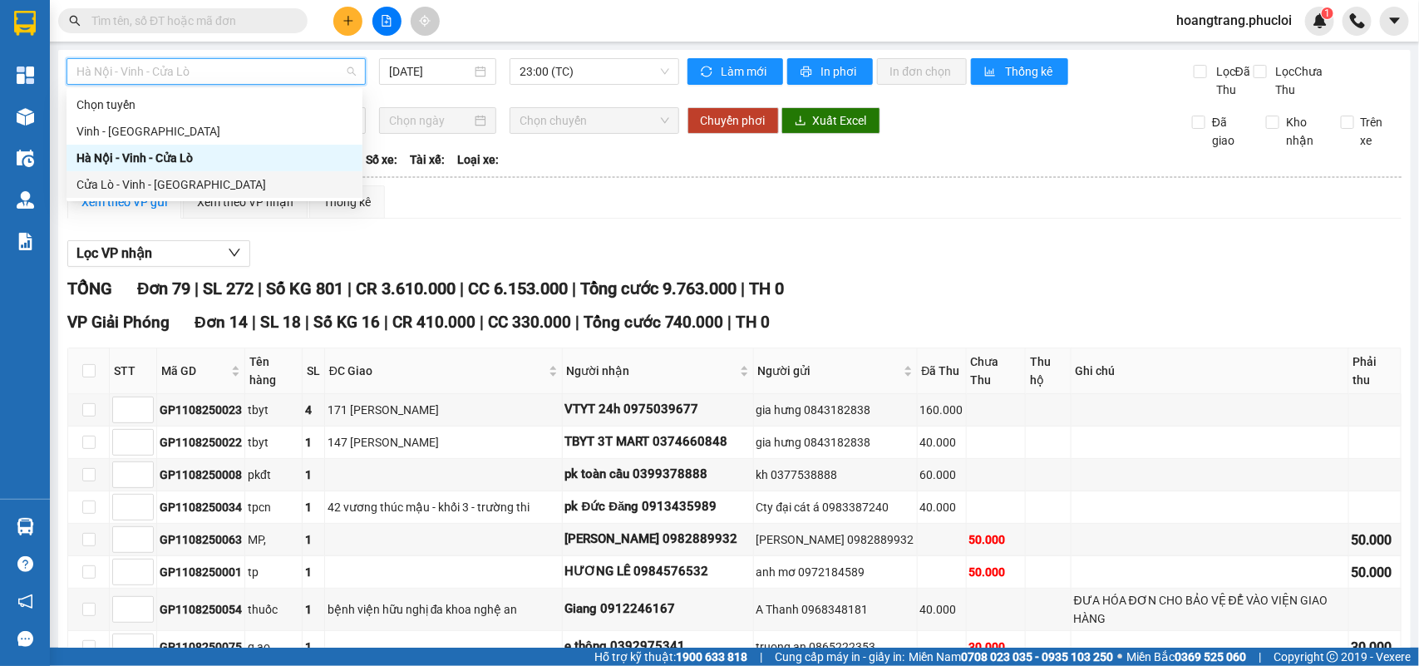
click at [238, 188] on div "Cửa Lò - Vinh - [GEOGRAPHIC_DATA]" at bounding box center [214, 184] width 276 height 18
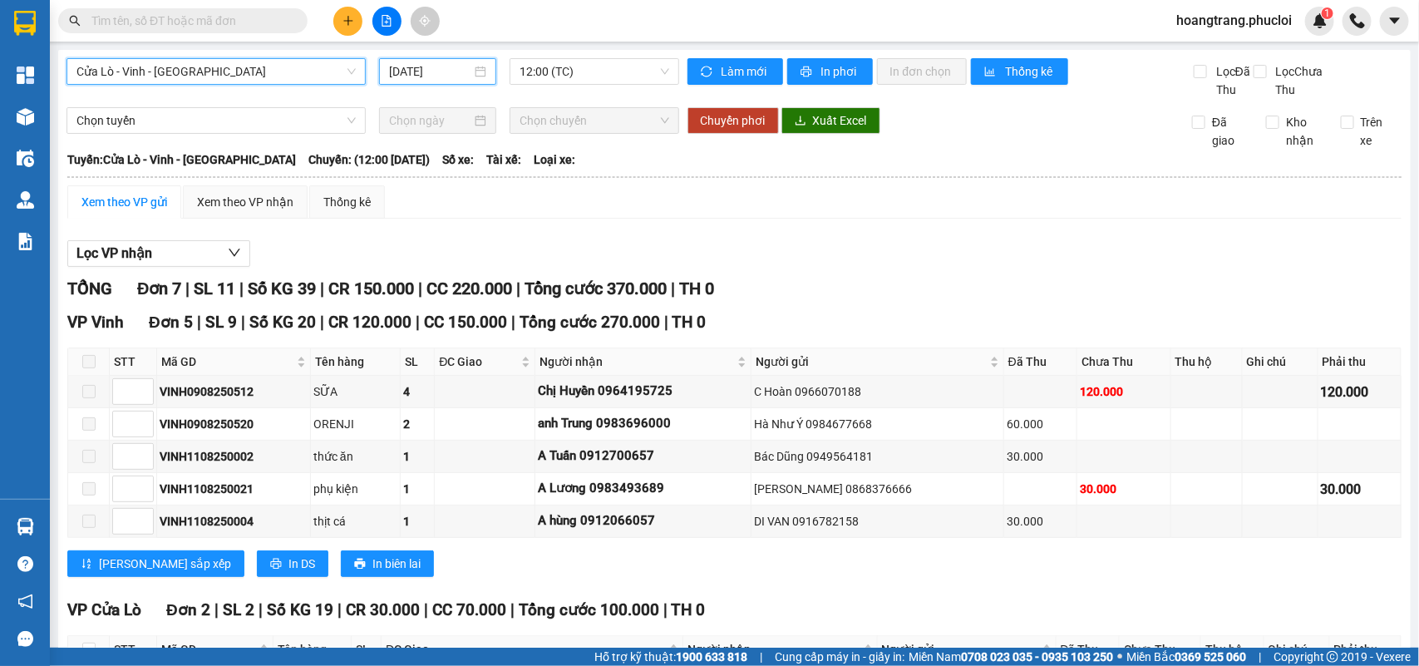
click at [410, 66] on input "[DATE]" at bounding box center [430, 71] width 82 height 18
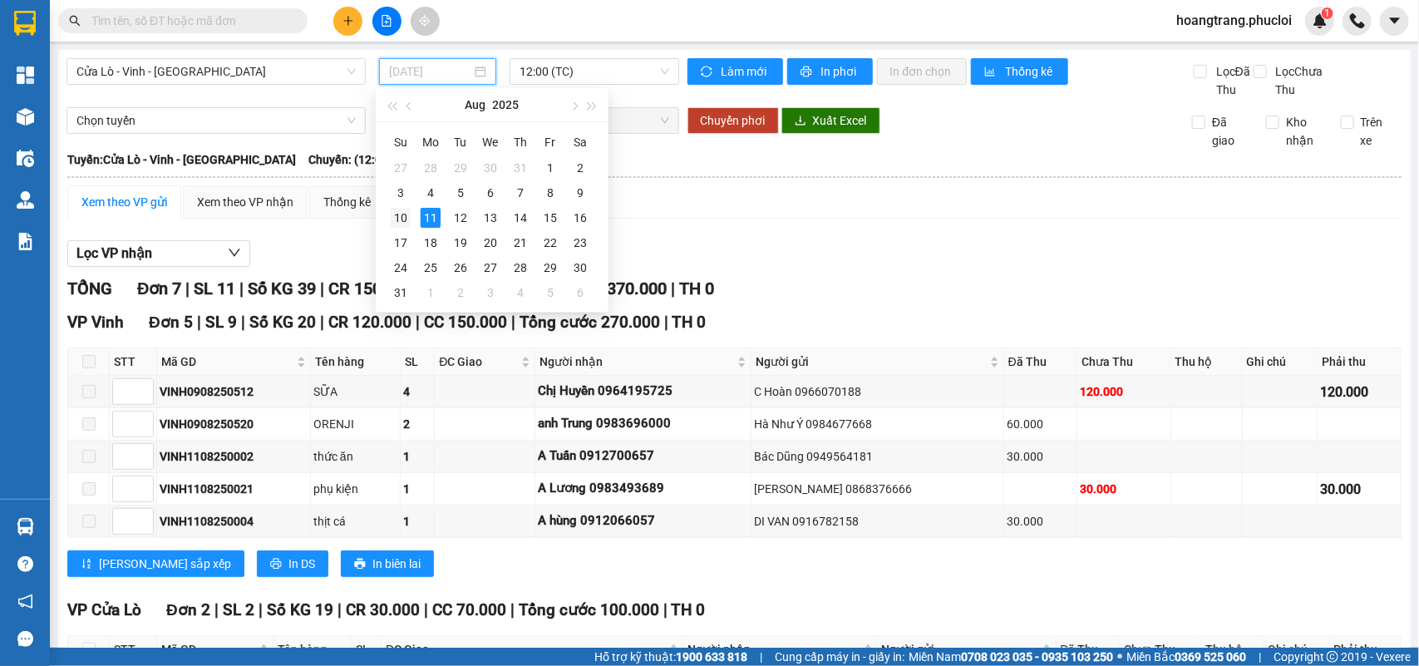
click at [406, 220] on div "10" at bounding box center [401, 218] width 20 height 20
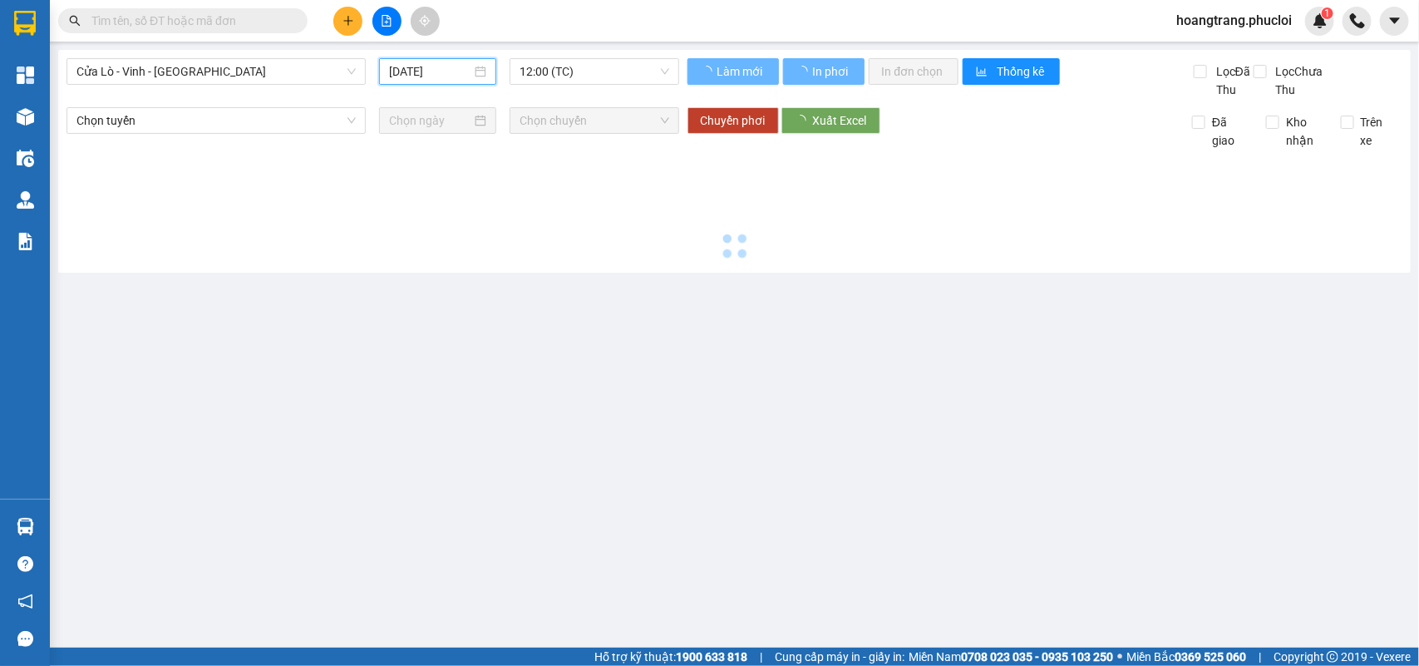
type input "10/08/2025"
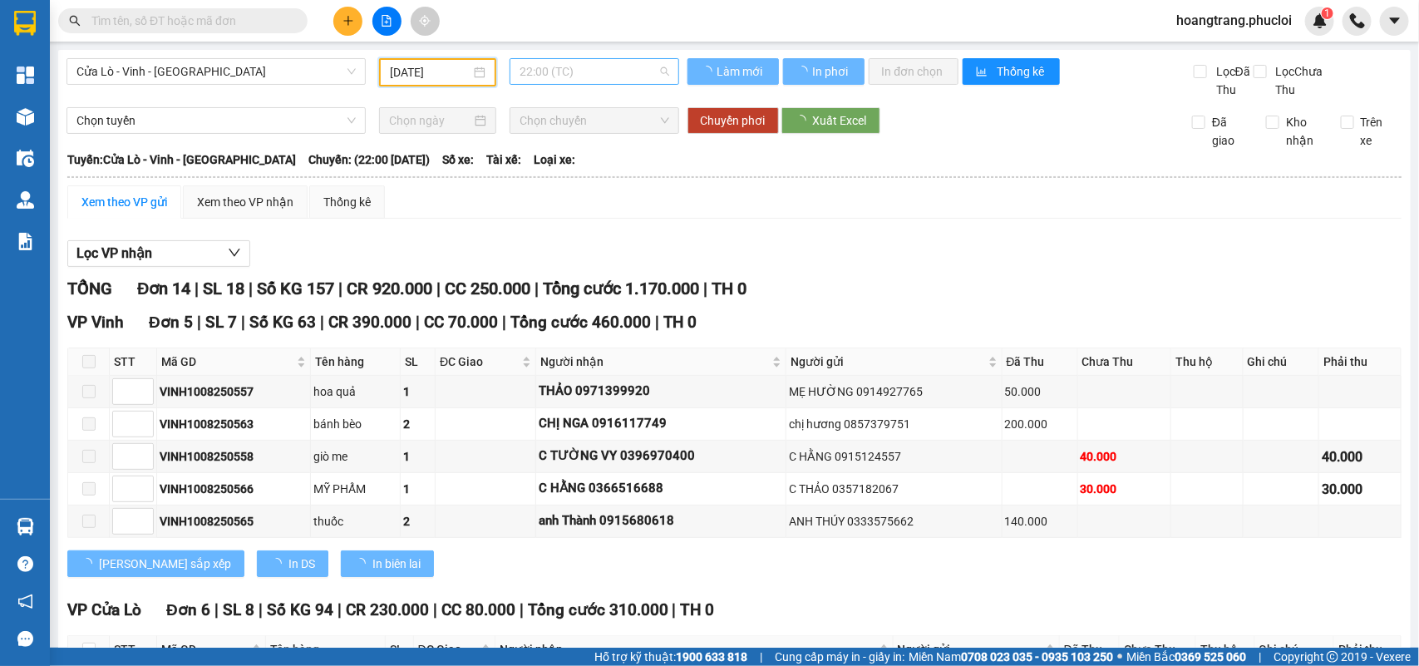
click at [582, 65] on span "22:00 (TC)" at bounding box center [593, 71] width 149 height 25
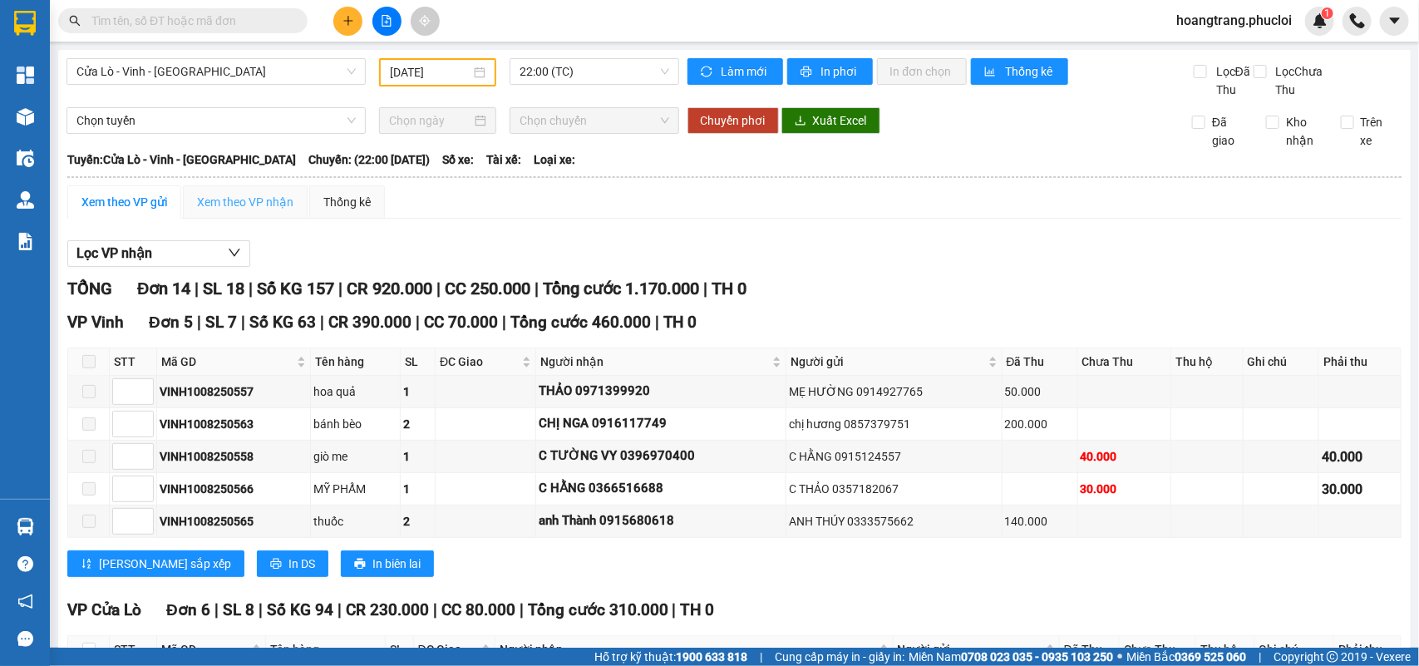
click at [216, 206] on div "Xem theo VP nhận" at bounding box center [245, 201] width 125 height 33
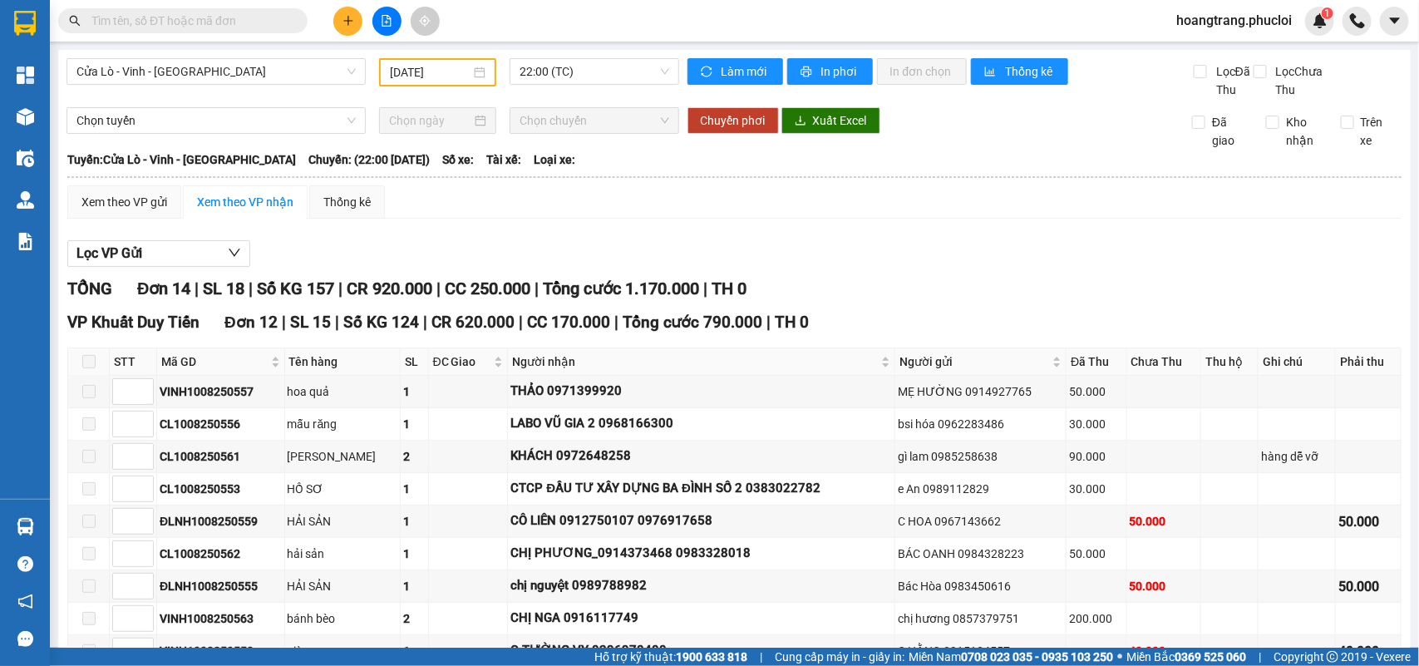
scroll to position [208, 0]
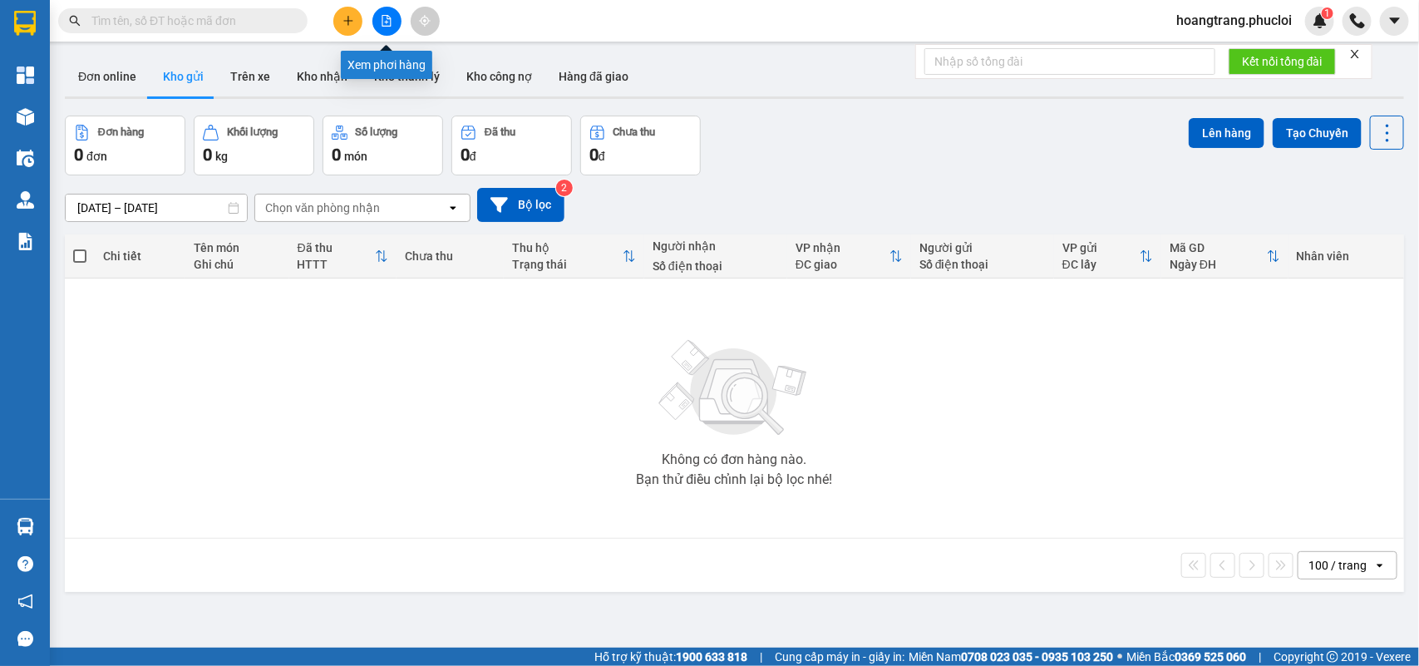
click at [395, 22] on button at bounding box center [386, 21] width 29 height 29
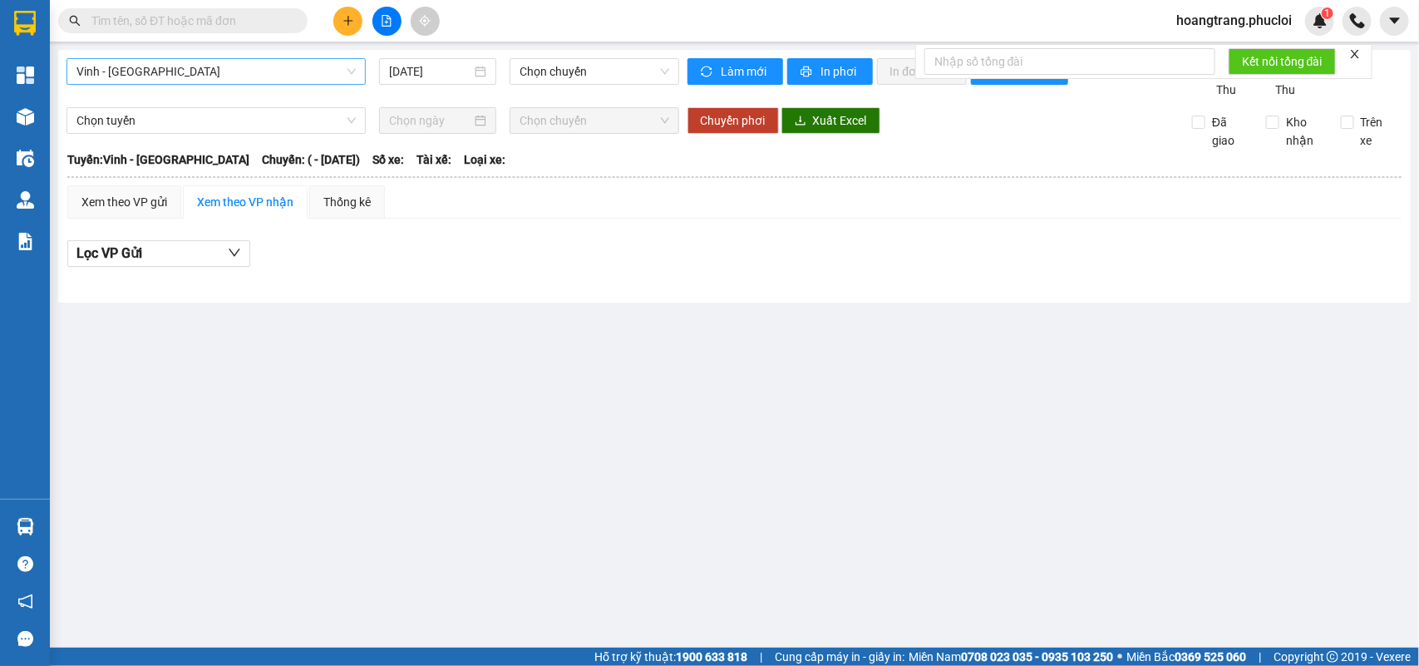
click at [193, 67] on span "Vinh - [GEOGRAPHIC_DATA]" at bounding box center [215, 71] width 279 height 25
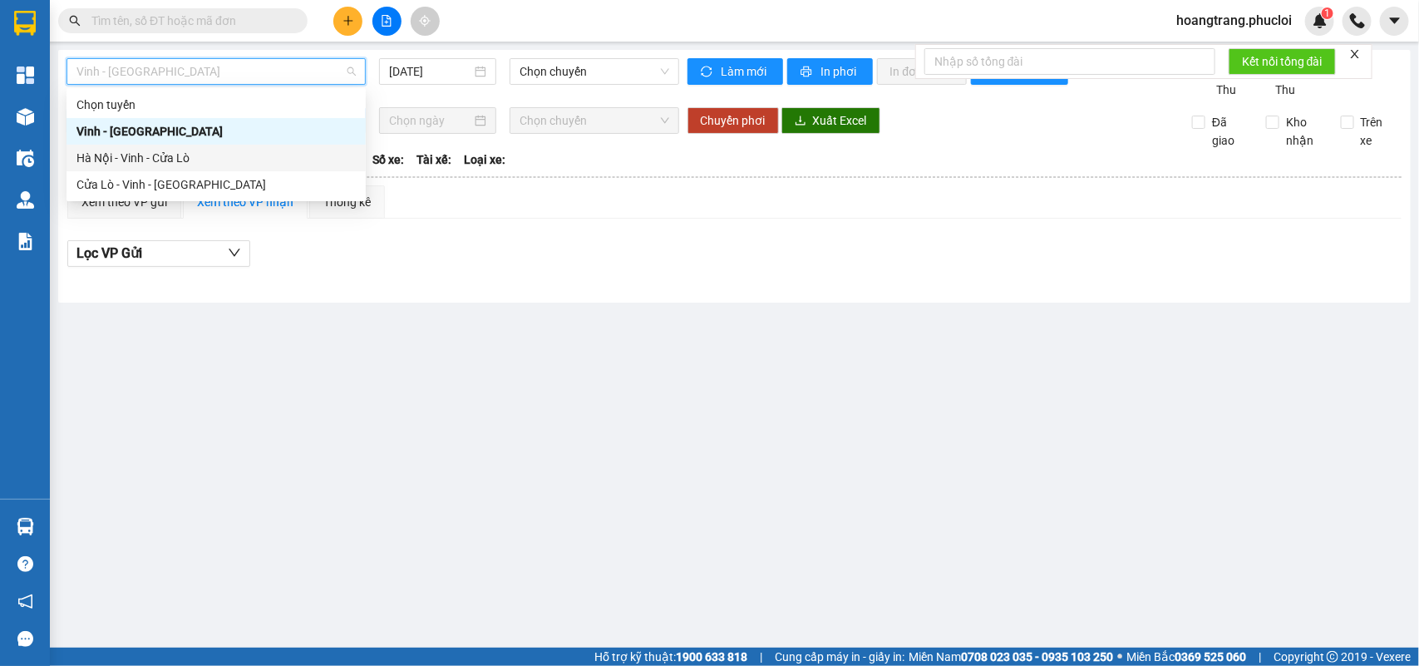
click at [150, 150] on div "Hà Nội - Vinh - Cửa Lò" at bounding box center [215, 158] width 279 height 18
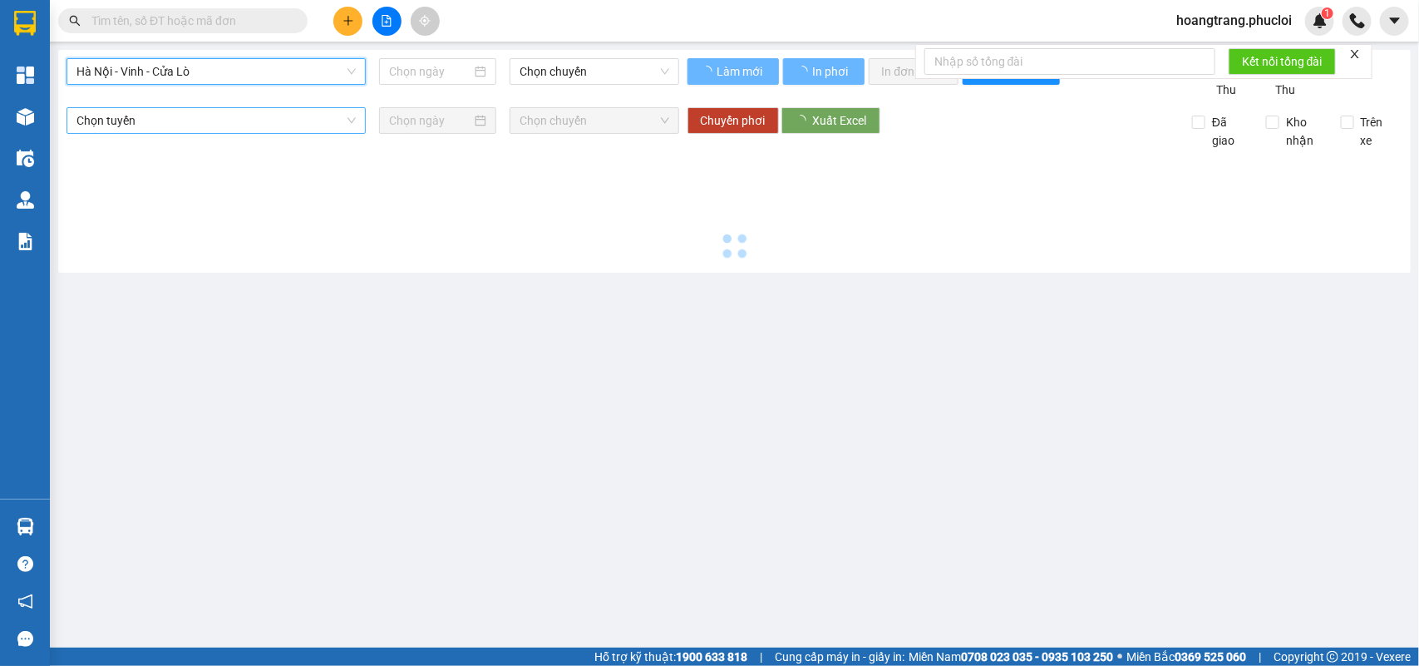
type input "[DATE]"
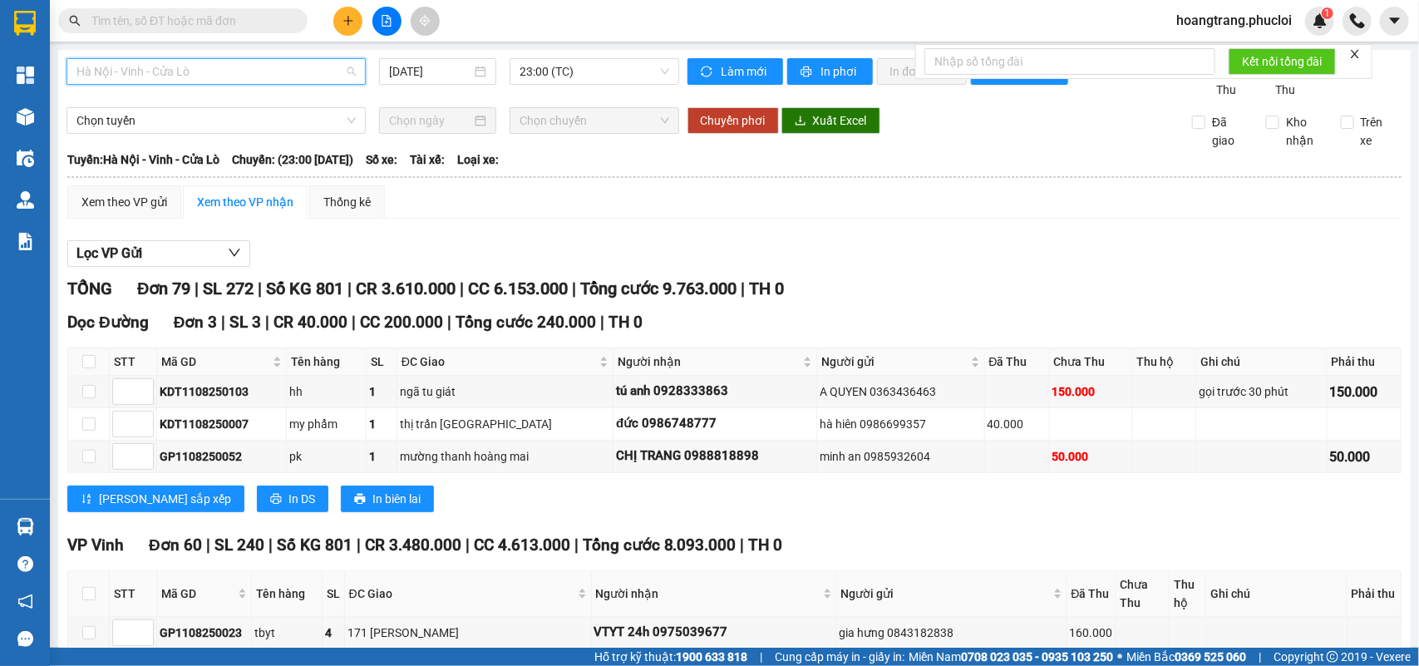
drag, startPoint x: 254, startPoint y: 75, endPoint x: 243, endPoint y: 89, distance: 18.3
click at [246, 89] on body "Kết quả tìm kiếm ( 0 ) Bộ lọc Ngày tạo đơn gần nhất No Data hoangtrang.phucloi …" at bounding box center [709, 333] width 1419 height 666
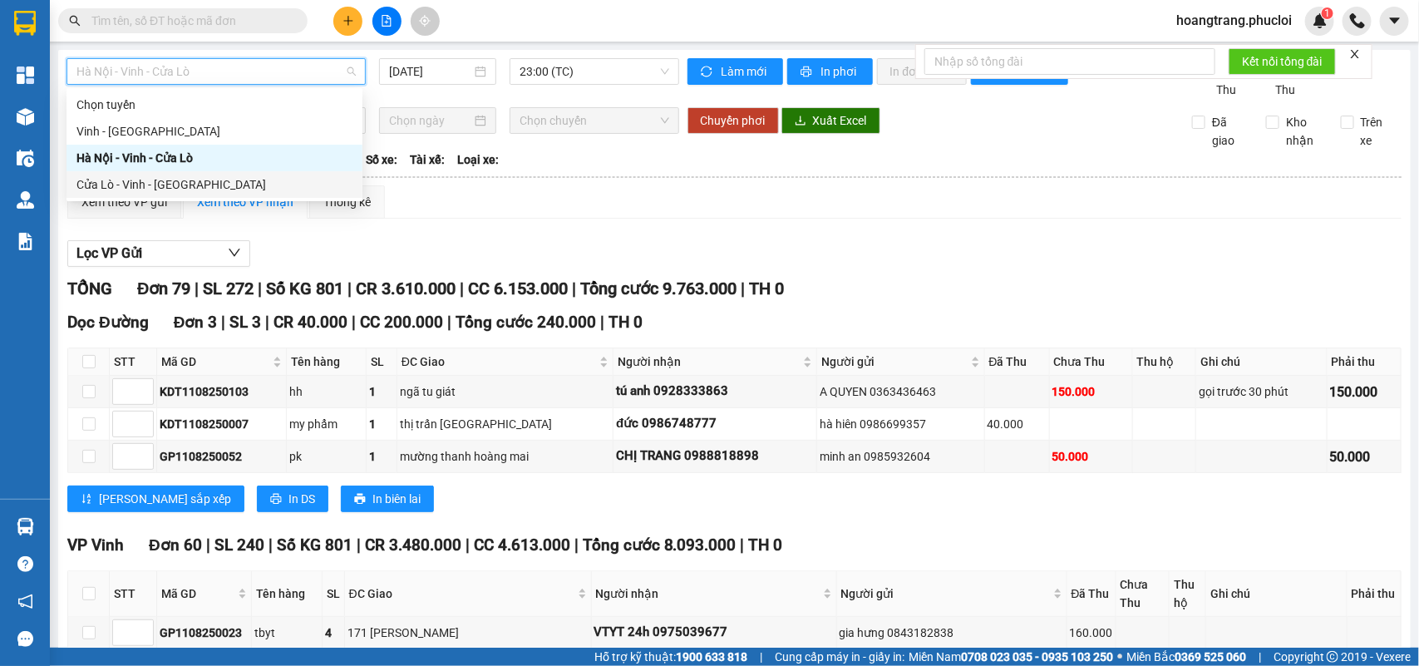
click at [180, 183] on div "Cửa Lò - Vinh - [GEOGRAPHIC_DATA]" at bounding box center [214, 184] width 276 height 18
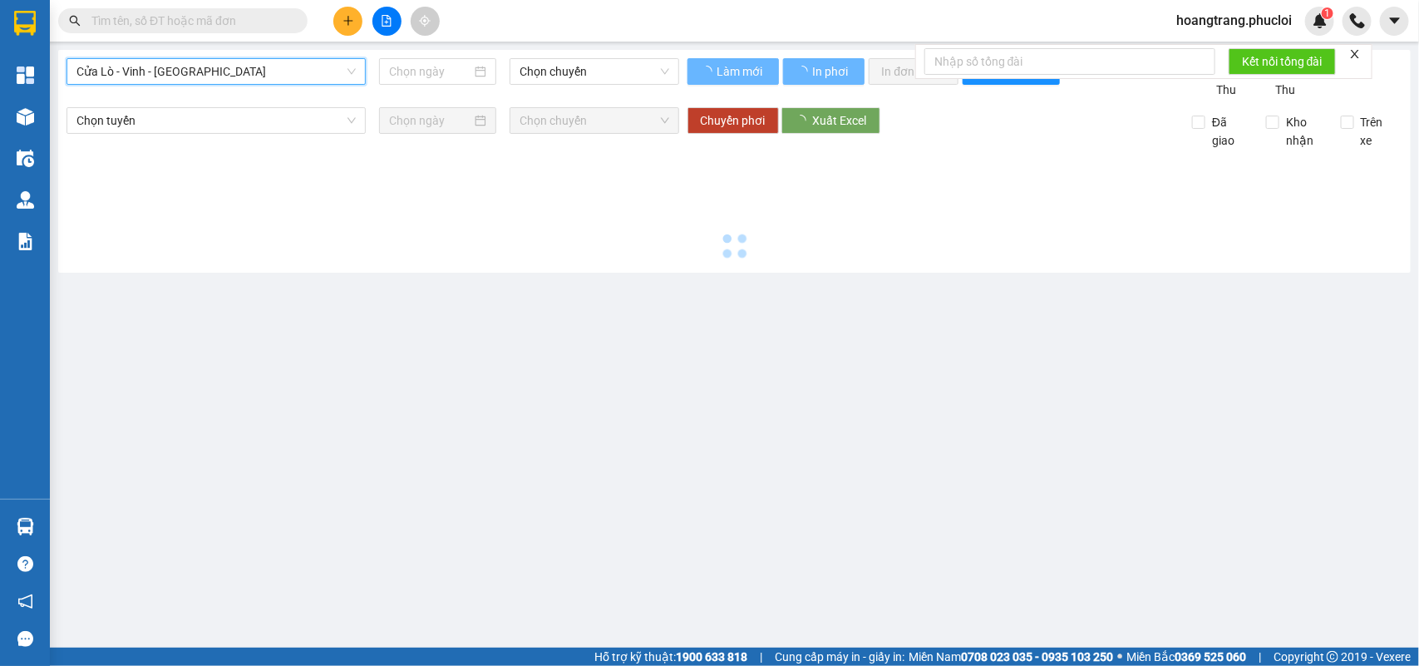
type input "[DATE]"
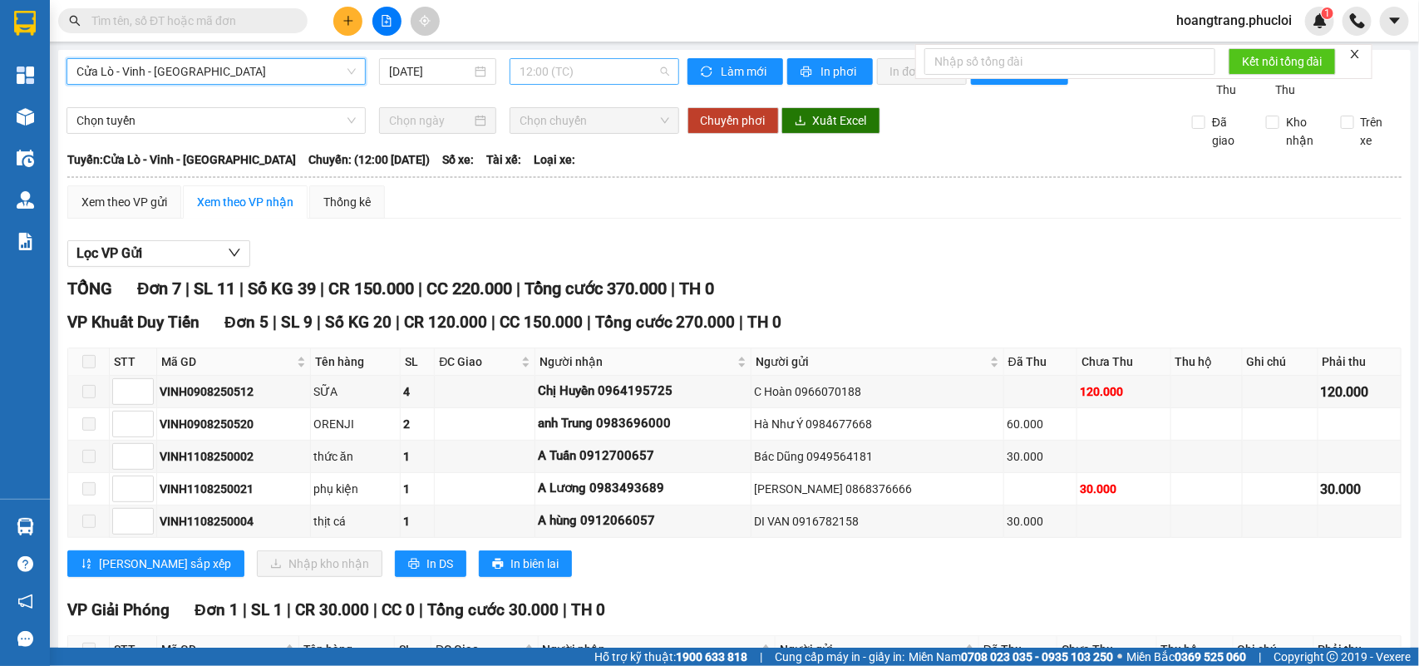
click at [573, 65] on span "12:00 (TC)" at bounding box center [593, 71] width 149 height 25
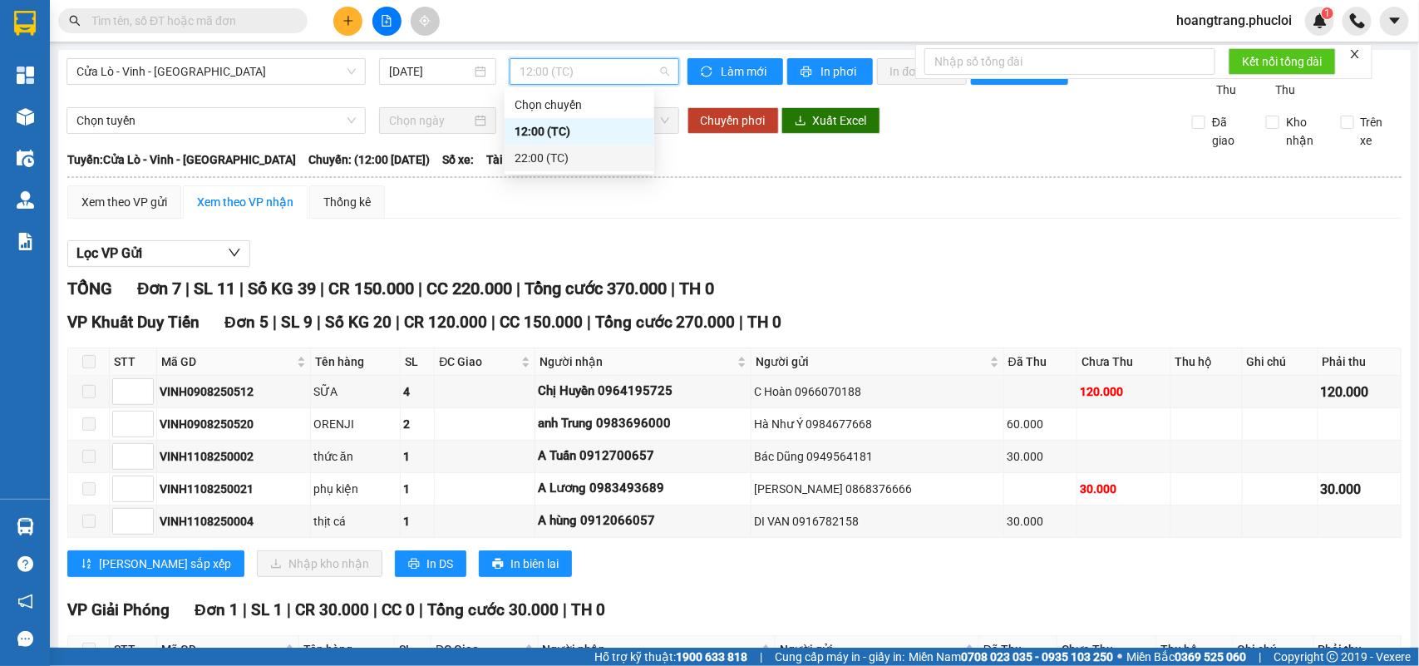
click at [545, 165] on div "22:00 (TC)" at bounding box center [579, 158] width 130 height 18
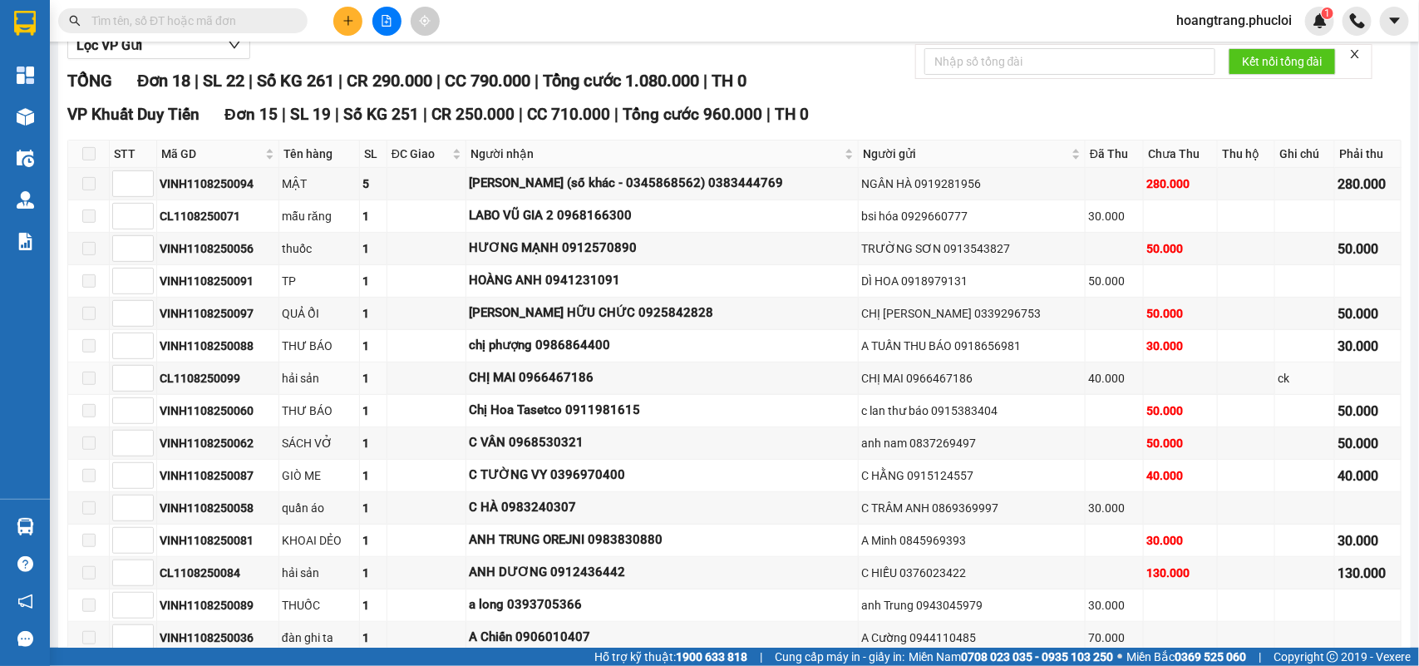
scroll to position [553, 0]
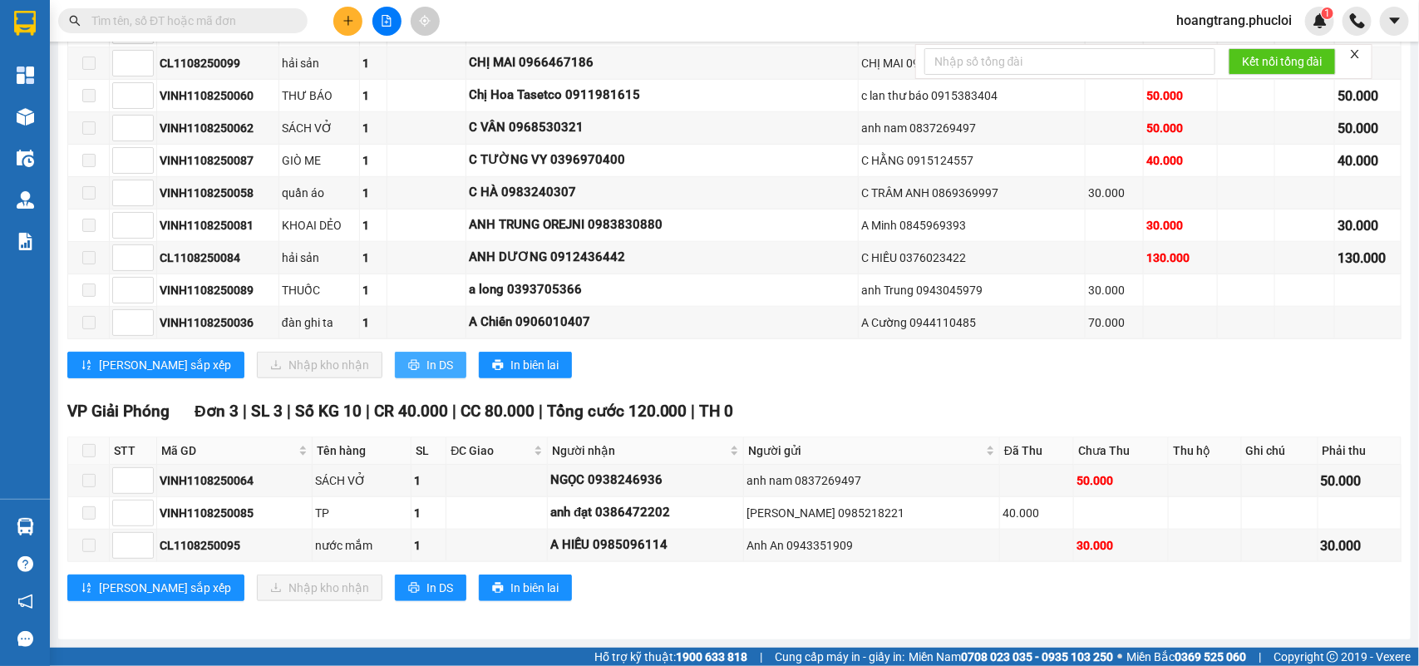
click at [395, 356] on button "In DS" at bounding box center [430, 365] width 71 height 27
